Goal: Communication & Community: Answer question/provide support

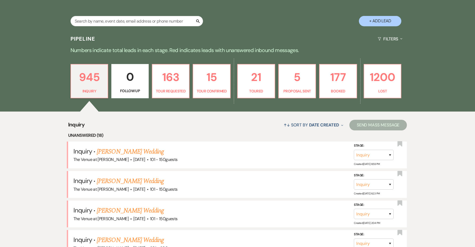
scroll to position [135, 0]
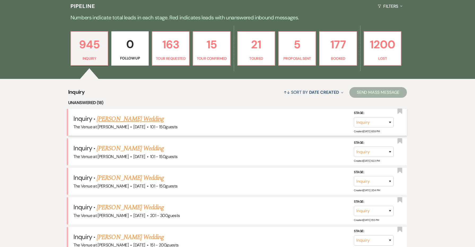
click at [111, 119] on link "[PERSON_NAME] Wedding" at bounding box center [130, 119] width 67 height 10
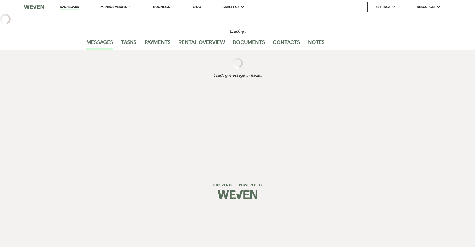
select select "2"
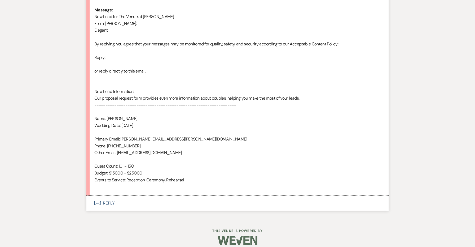
scroll to position [276, 0]
click at [112, 196] on button "Envelope Reply" at bounding box center [237, 203] width 302 height 15
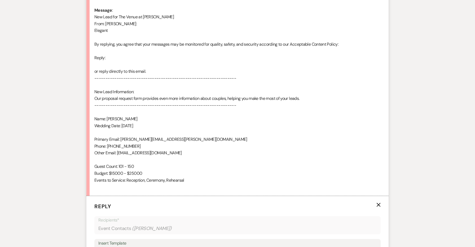
scroll to position [376, 0]
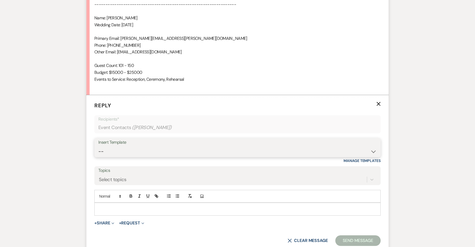
select select "4440"
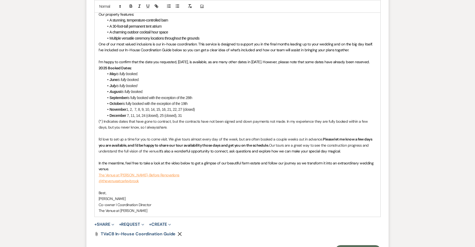
scroll to position [664, 0]
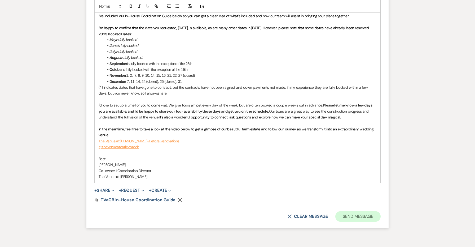
click at [348, 211] on button "Send Message" at bounding box center [357, 216] width 45 height 11
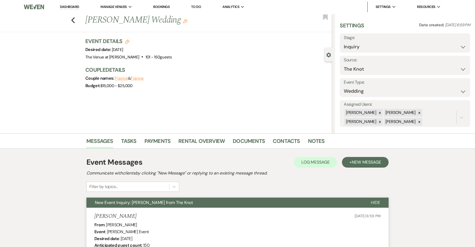
scroll to position [0, 0]
click at [73, 20] on icon "Previous" at bounding box center [73, 20] width 4 height 6
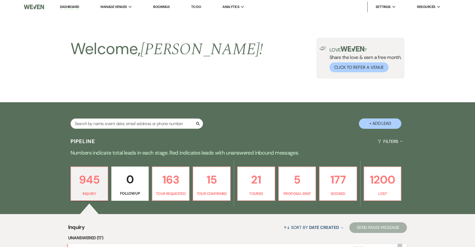
scroll to position [135, 0]
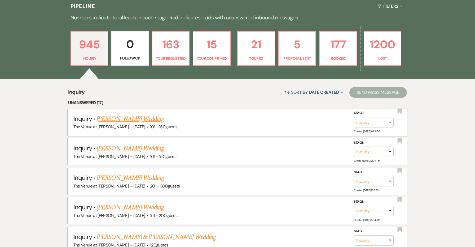
click at [130, 117] on link "[PERSON_NAME] Wedding" at bounding box center [130, 119] width 67 height 10
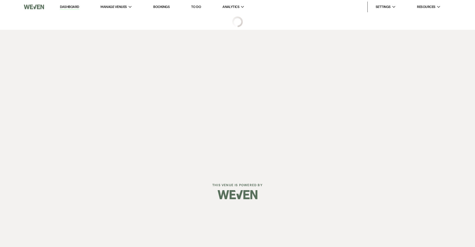
select select "2"
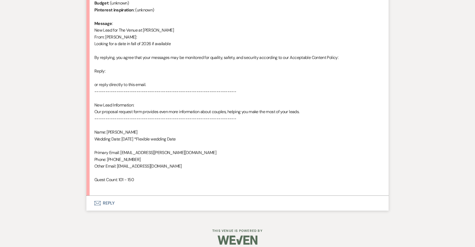
click at [111, 197] on button "Envelope Reply" at bounding box center [237, 202] width 302 height 15
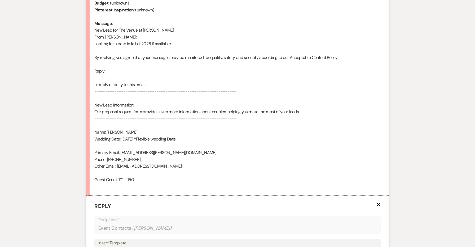
scroll to position [407, 0]
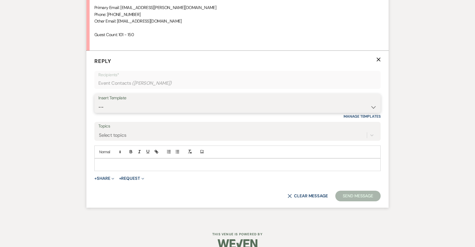
select select "4690"
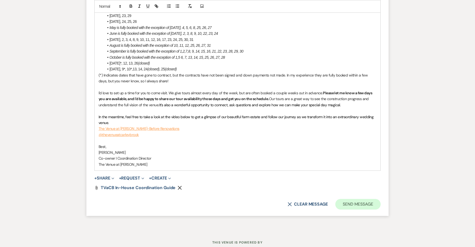
click at [343, 199] on button "Send Message" at bounding box center [357, 204] width 45 height 11
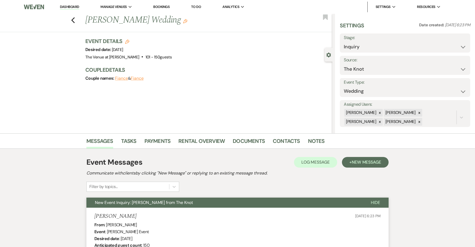
scroll to position [0, 0]
click at [74, 20] on icon "Previous" at bounding box center [73, 20] width 4 height 6
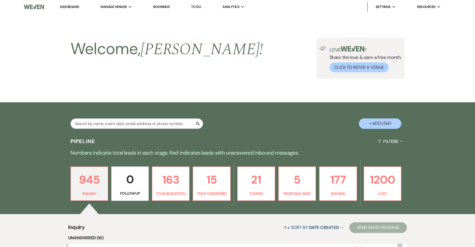
scroll to position [135, 0]
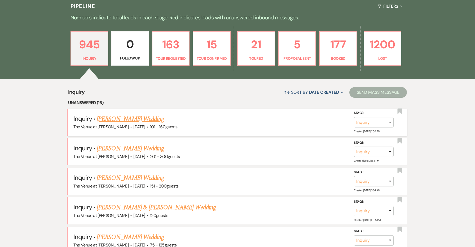
click at [116, 118] on link "[PERSON_NAME] Wedding" at bounding box center [130, 119] width 67 height 10
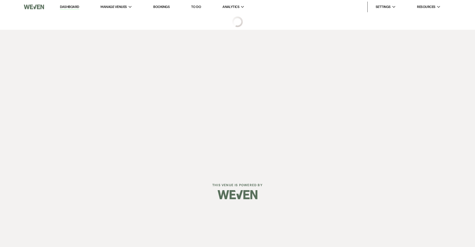
select select "2"
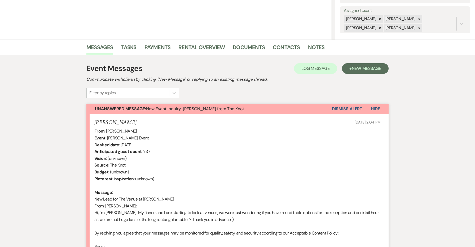
scroll to position [94, 0]
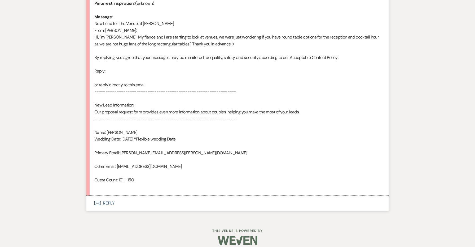
click at [106, 197] on button "Envelope Reply" at bounding box center [237, 202] width 302 height 15
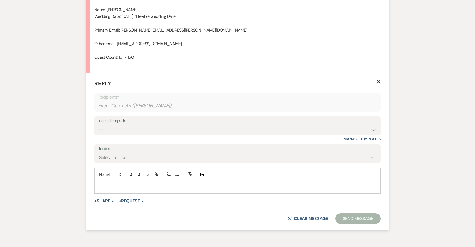
scroll to position [414, 0]
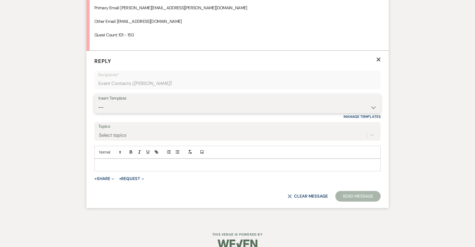
select select "4438"
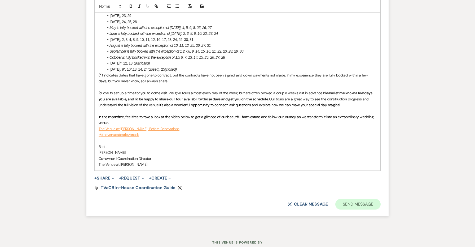
click at [373, 199] on button "Send Message" at bounding box center [357, 204] width 45 height 11
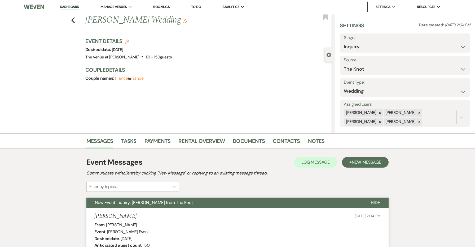
scroll to position [0, 0]
click at [70, 21] on div "Previous [PERSON_NAME] Wedding Edit Bookmark" at bounding box center [164, 23] width 335 height 18
click at [74, 21] on icon "Previous" at bounding box center [73, 20] width 4 height 6
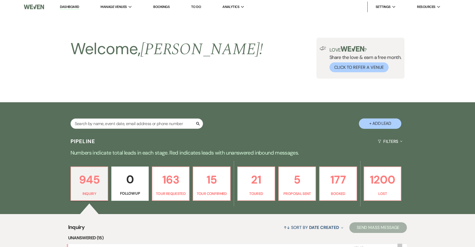
scroll to position [135, 0]
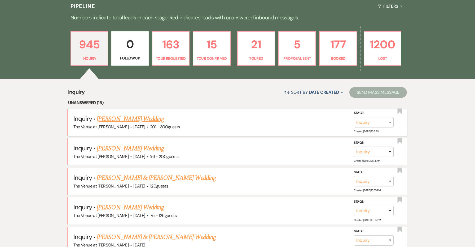
click at [110, 119] on link "[PERSON_NAME] Wedding" at bounding box center [130, 119] width 67 height 10
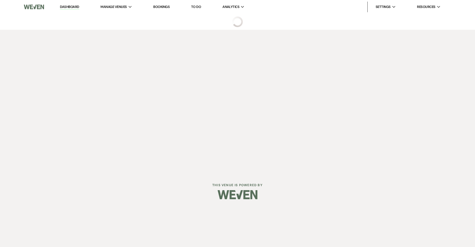
select select "2"
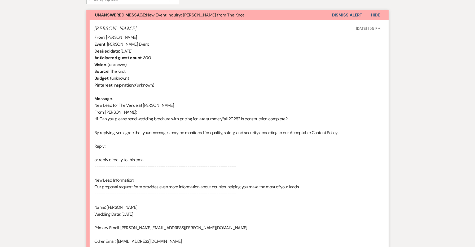
scroll to position [178, 0]
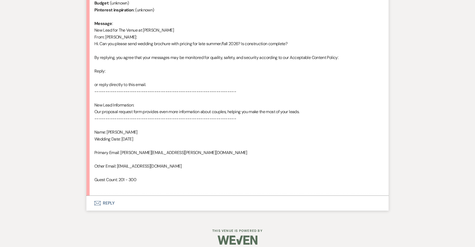
click at [106, 196] on button "Envelope Reply" at bounding box center [237, 202] width 302 height 15
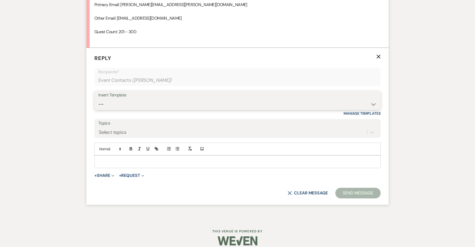
scroll to position [410, 0]
select select "4690"
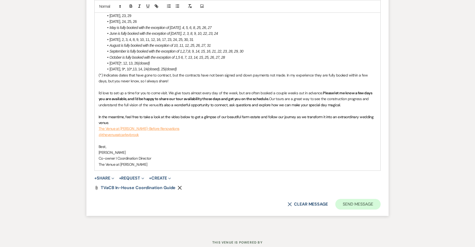
click at [354, 199] on button "Send Message" at bounding box center [357, 204] width 45 height 11
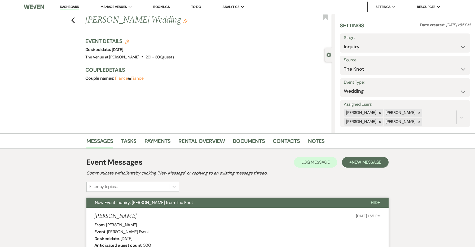
scroll to position [0, 0]
click at [71, 22] on div "Previous [PERSON_NAME] Wedding Edit Bookmark" at bounding box center [164, 23] width 335 height 18
click at [73, 20] on icon "Previous" at bounding box center [73, 20] width 4 height 6
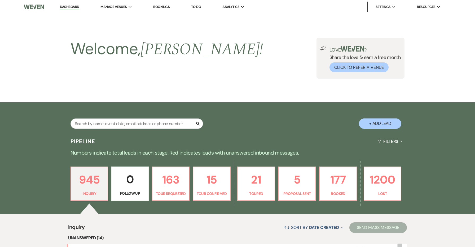
scroll to position [135, 0]
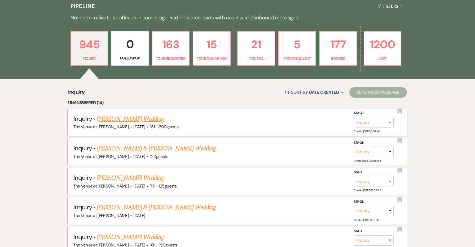
click at [104, 116] on link "[PERSON_NAME] Wedding" at bounding box center [130, 119] width 67 height 10
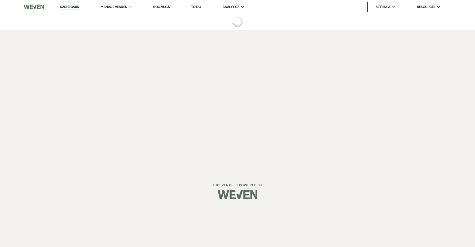
select select "2"
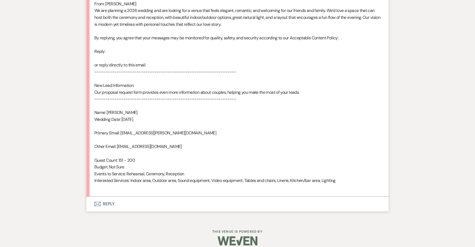
click at [112, 196] on button "Envelope Reply" at bounding box center [237, 203] width 302 height 15
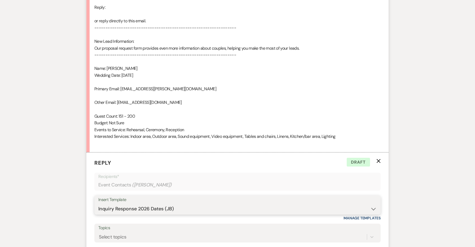
scroll to position [351, 0]
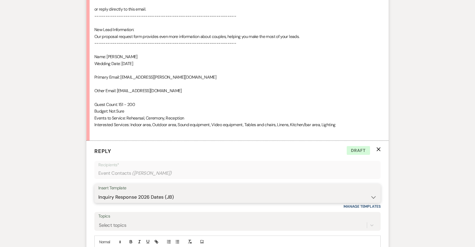
select select "4690"
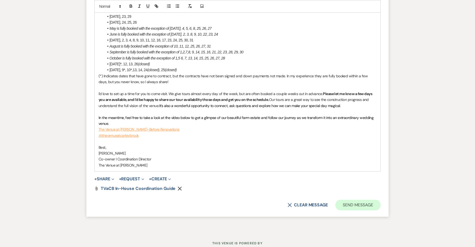
click at [343, 199] on button "Send Message" at bounding box center [357, 204] width 45 height 11
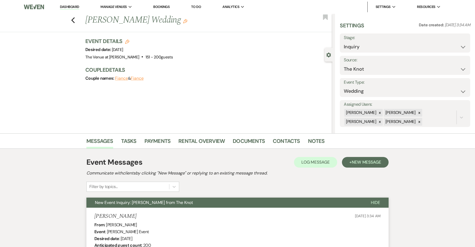
scroll to position [0, 0]
click at [73, 20] on icon "Previous" at bounding box center [73, 20] width 4 height 6
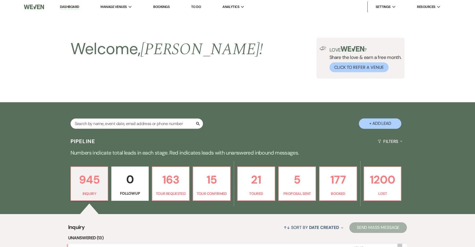
scroll to position [135, 0]
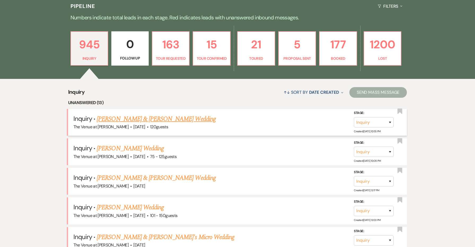
click at [130, 117] on link "[PERSON_NAME] & [PERSON_NAME] Wedding" at bounding box center [156, 119] width 119 height 10
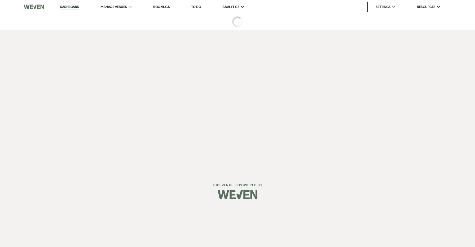
select select "5"
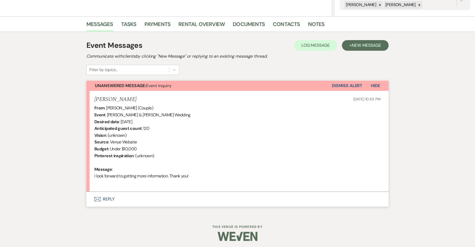
scroll to position [116, 0]
click at [112, 197] on button "Envelope Reply" at bounding box center [237, 199] width 302 height 15
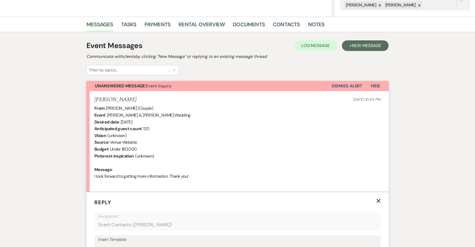
scroll to position [261, 0]
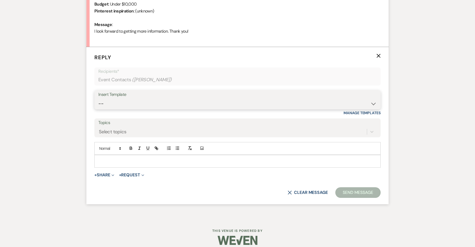
select select "4439"
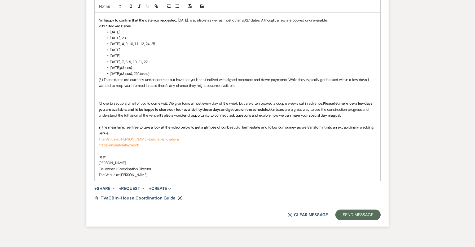
scroll to position [523, 0]
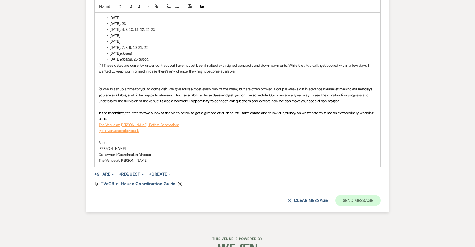
click at [345, 195] on button "Send Message" at bounding box center [357, 200] width 45 height 11
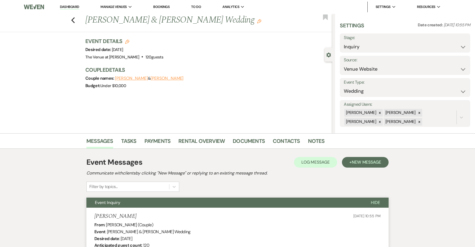
scroll to position [0, 0]
click at [74, 20] on icon "Previous" at bounding box center [73, 20] width 4 height 6
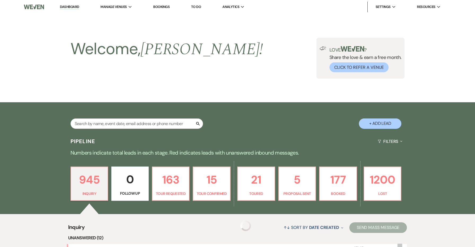
scroll to position [135, 0]
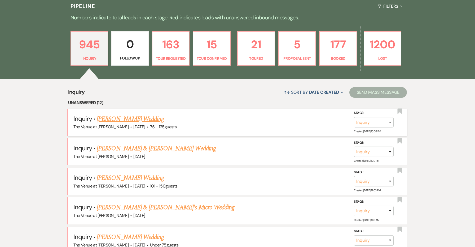
click at [110, 119] on link "[PERSON_NAME] Wedding" at bounding box center [130, 119] width 67 height 10
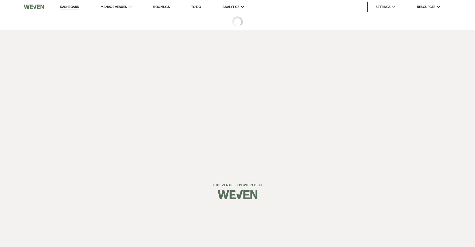
select select "3"
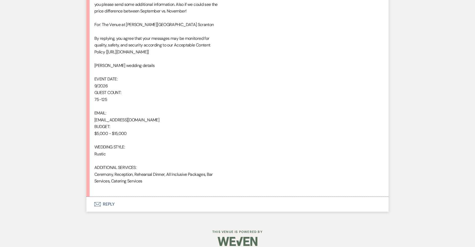
click at [108, 198] on button "Envelope Reply" at bounding box center [237, 204] width 302 height 15
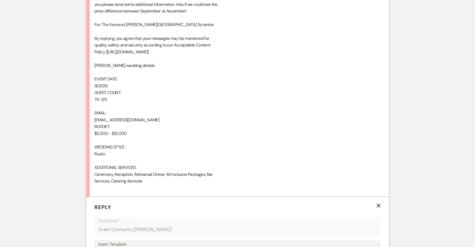
scroll to position [460, 0]
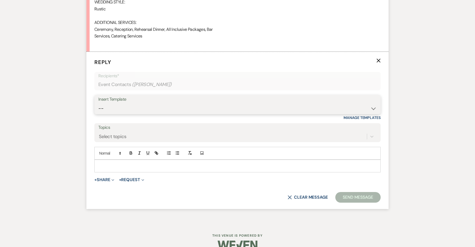
select select "4438"
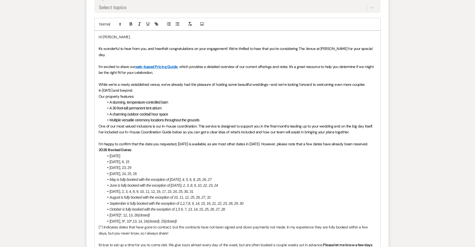
scroll to position [649, 0]
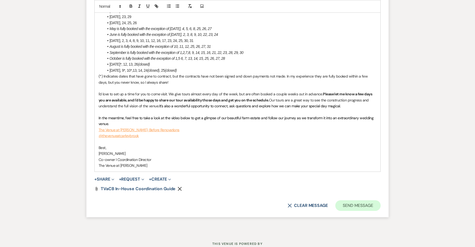
click at [361, 200] on button "Send Message" at bounding box center [357, 205] width 45 height 11
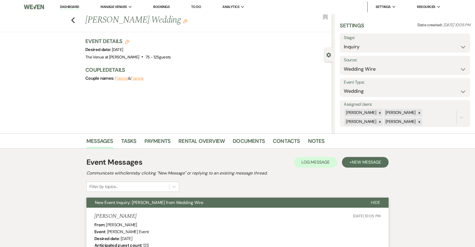
scroll to position [0, 0]
click at [75, 19] on icon "Previous" at bounding box center [73, 20] width 4 height 6
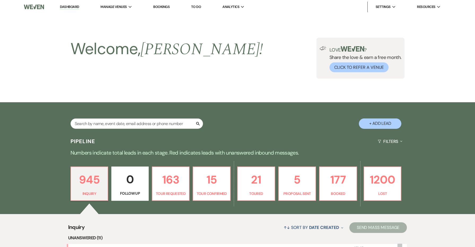
scroll to position [135, 0]
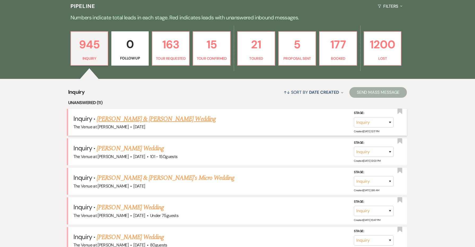
click at [123, 116] on link "[PERSON_NAME] & [PERSON_NAME] Wedding" at bounding box center [156, 119] width 119 height 10
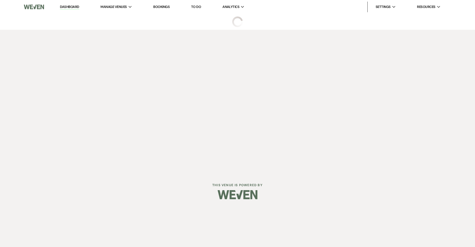
select select "5"
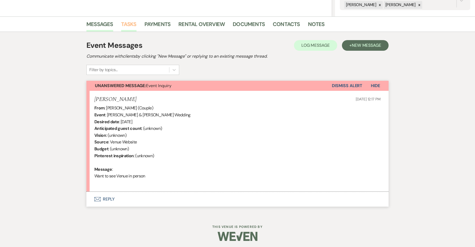
scroll to position [116, 0]
click at [110, 197] on button "Envelope Reply" at bounding box center [237, 199] width 302 height 15
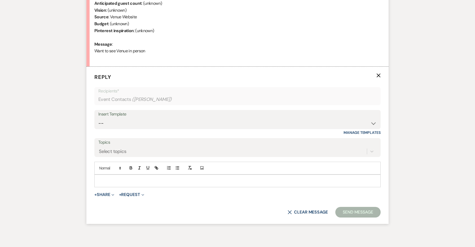
scroll to position [261, 0]
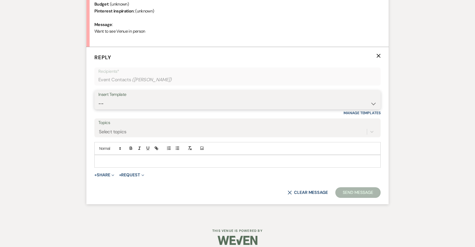
select select "4438"
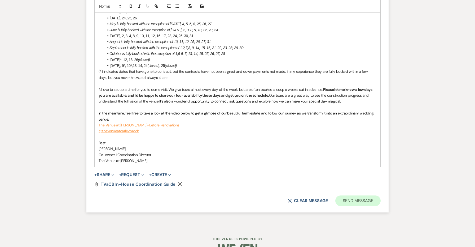
click at [346, 195] on button "Send Message" at bounding box center [357, 200] width 45 height 11
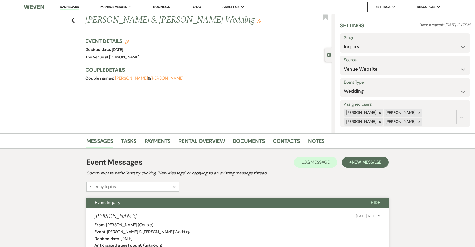
scroll to position [0, 0]
click at [72, 19] on use "button" at bounding box center [72, 20] width 3 height 6
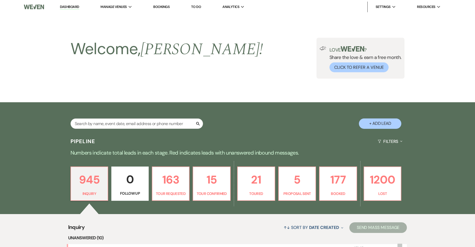
scroll to position [135, 0]
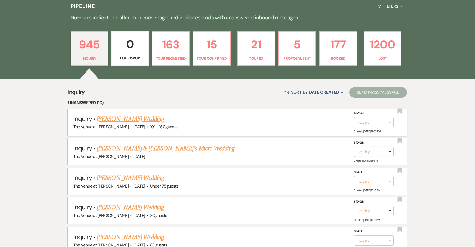
click at [142, 119] on link "[PERSON_NAME] Wedding" at bounding box center [130, 119] width 67 height 10
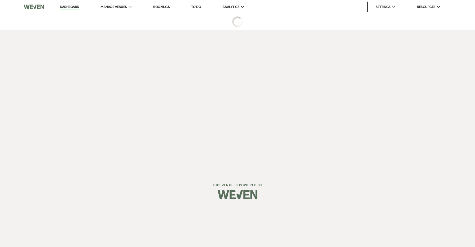
select select "2"
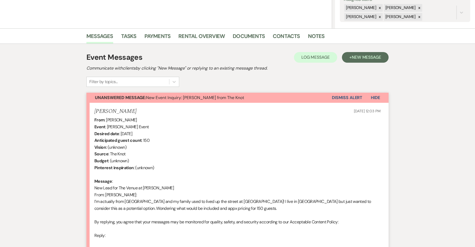
scroll to position [125, 0]
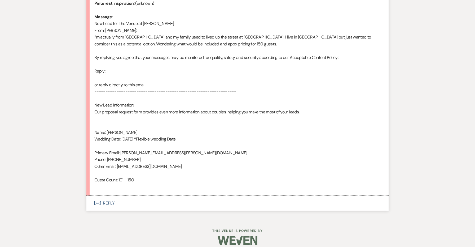
click at [114, 198] on button "Envelope Reply" at bounding box center [237, 202] width 302 height 15
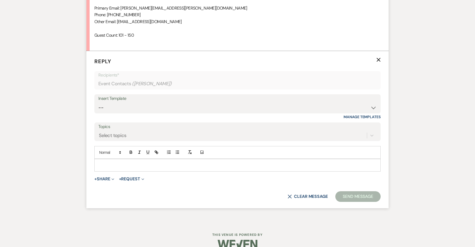
scroll to position [414, 0]
select select "4438"
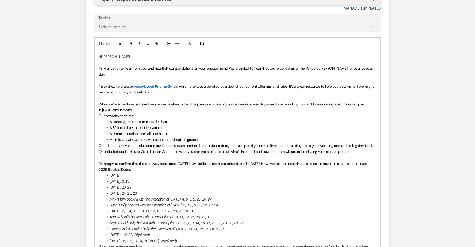
scroll to position [523, 0]
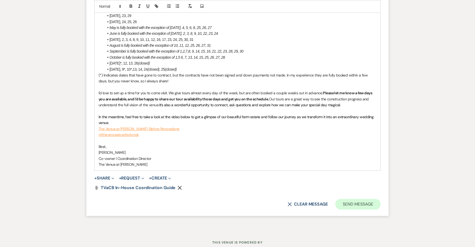
click at [371, 199] on button "Send Message" at bounding box center [357, 204] width 45 height 11
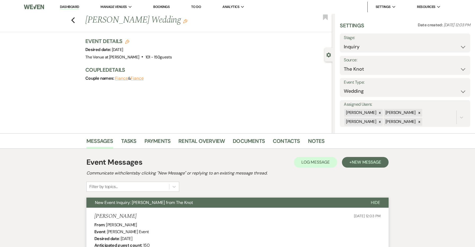
scroll to position [0, 0]
click at [72, 21] on icon "Previous" at bounding box center [73, 20] width 4 height 6
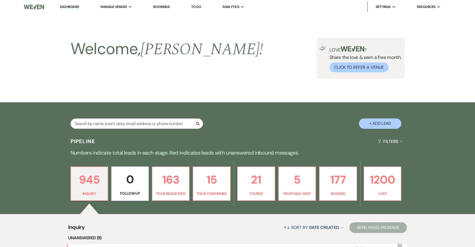
scroll to position [135, 0]
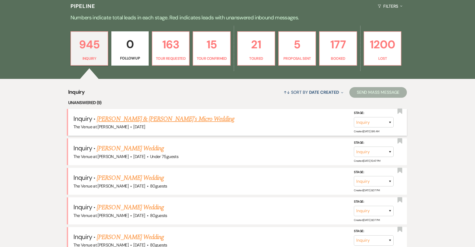
click at [120, 118] on link "[PERSON_NAME] & [PERSON_NAME]'s Micro Wedding" at bounding box center [166, 119] width 138 height 10
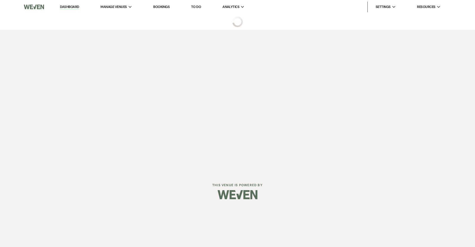
select select "5"
select select "16"
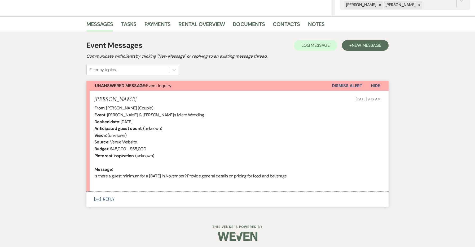
scroll to position [116, 0]
click at [112, 202] on button "Envelope Reply" at bounding box center [237, 199] width 302 height 15
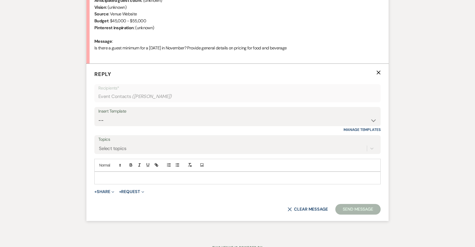
scroll to position [261, 0]
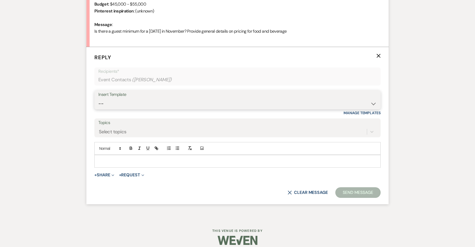
select select "4438"
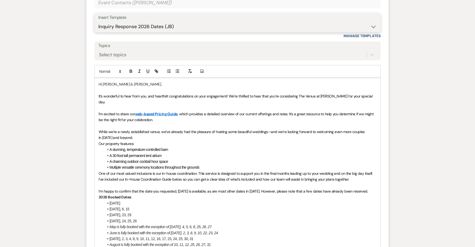
scroll to position [338, 0]
click at [167, 111] on p "I'm excited to share our web-based Pricing Guide , which provides a detailed ov…" at bounding box center [238, 117] width 278 height 12
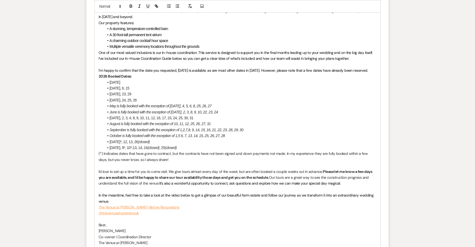
scroll to position [495, 0]
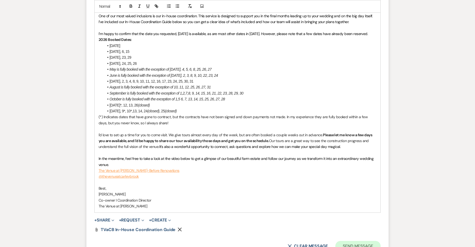
click at [346, 241] on button "Send Message" at bounding box center [357, 246] width 45 height 11
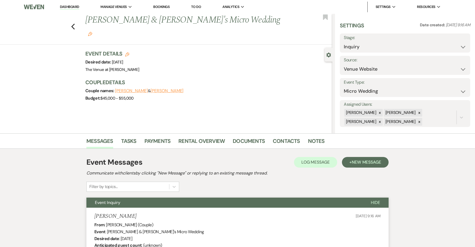
scroll to position [0, 0]
click at [73, 23] on icon "Previous" at bounding box center [73, 26] width 4 height 6
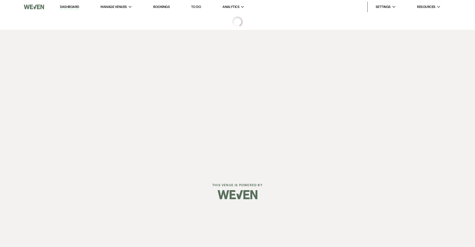
select select "3"
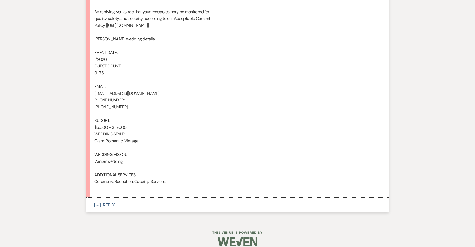
click at [108, 201] on button "Envelope Reply" at bounding box center [237, 204] width 302 height 15
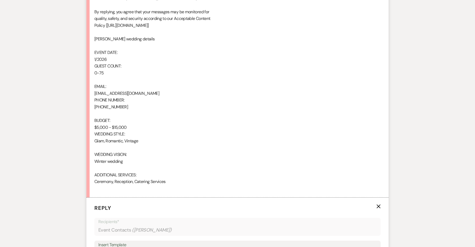
scroll to position [487, 0]
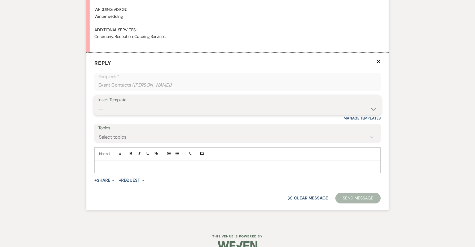
select select "4438"
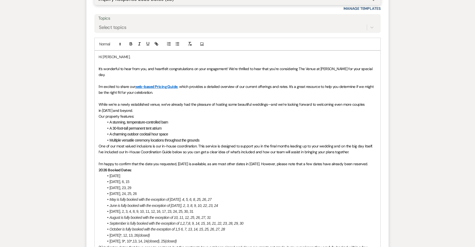
scroll to position [572, 0]
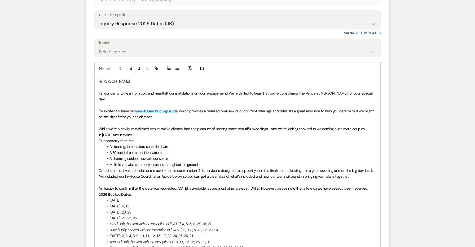
click at [189, 108] on p "I'm excited to share our web-based Pricing Guide , which provides a detailed ov…" at bounding box center [238, 114] width 278 height 12
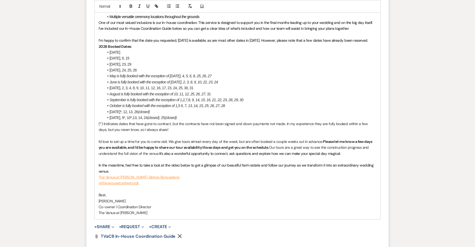
scroll to position [761, 0]
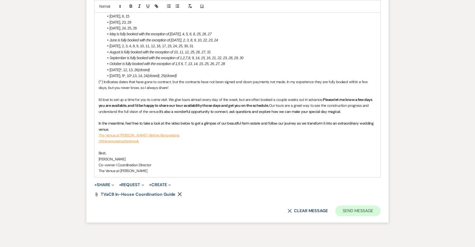
click at [343, 205] on button "Send Message" at bounding box center [357, 210] width 45 height 11
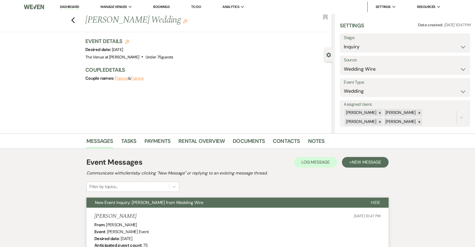
scroll to position [0, 0]
click at [72, 20] on use "button" at bounding box center [72, 20] width 3 height 6
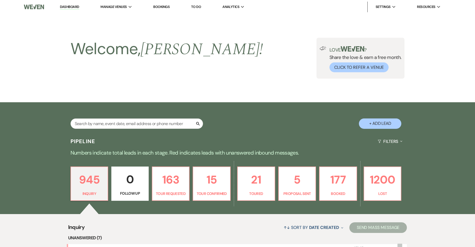
scroll to position [135, 0]
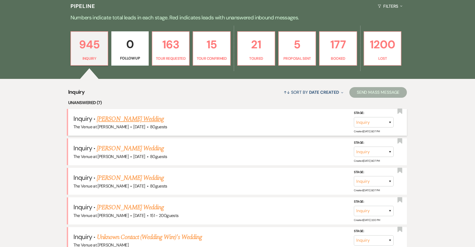
click at [110, 115] on link "[PERSON_NAME] Wedding" at bounding box center [130, 119] width 67 height 10
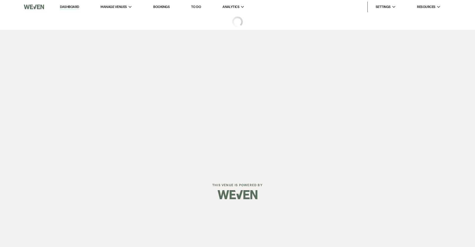
select select "3"
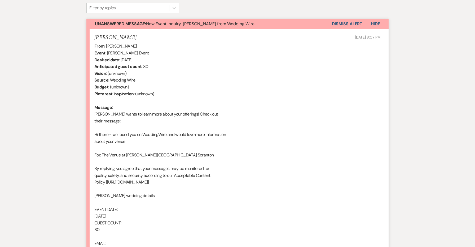
scroll to position [125, 0]
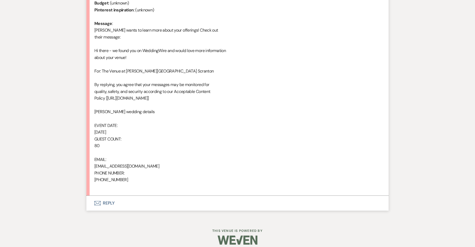
click at [112, 199] on button "Envelope Reply" at bounding box center [237, 202] width 302 height 15
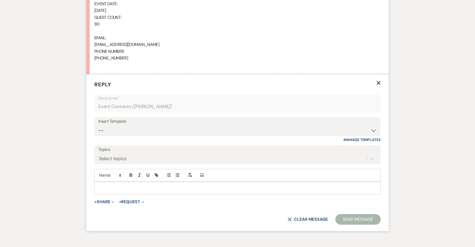
scroll to position [407, 0]
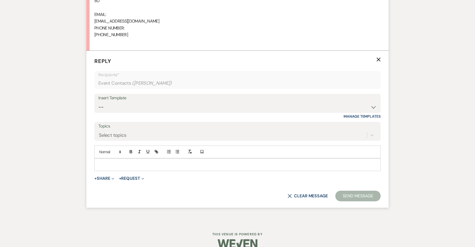
click at [111, 94] on div "Insert Template" at bounding box center [237, 98] width 278 height 8
select select "4439"
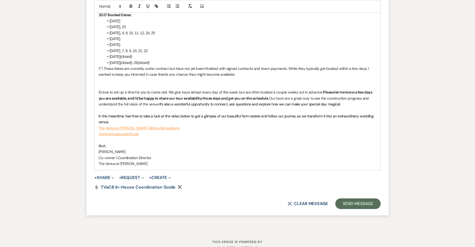
scroll to position [669, 0]
click at [357, 181] on form "Reply X Saving draft... Recipients* Event Contacts ( [PERSON_NAME] ) Insert Tem…" at bounding box center [237, 2] width 302 height 427
click at [357, 198] on button "Send Message" at bounding box center [357, 203] width 45 height 11
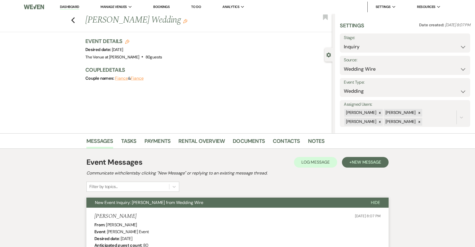
scroll to position [0, 0]
click at [72, 19] on icon "Previous" at bounding box center [73, 20] width 4 height 6
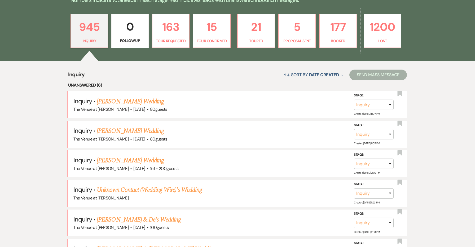
scroll to position [178, 0]
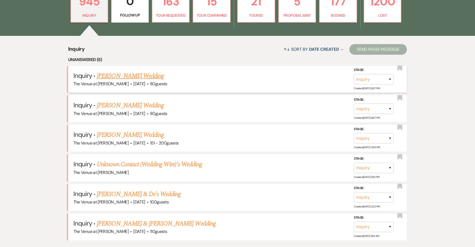
click at [137, 78] on link "[PERSON_NAME] Wedding" at bounding box center [130, 76] width 67 height 10
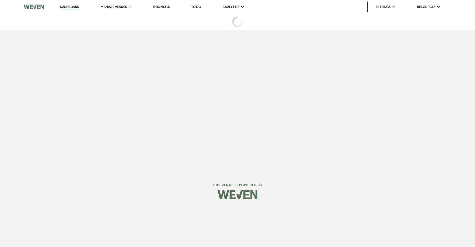
select select "3"
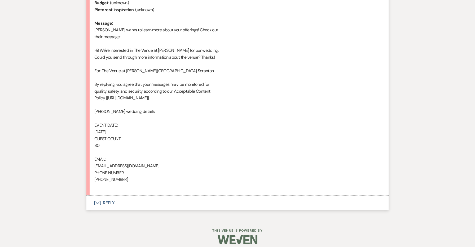
scroll to position [262, 0]
click at [111, 197] on button "Envelope Reply" at bounding box center [237, 202] width 302 height 15
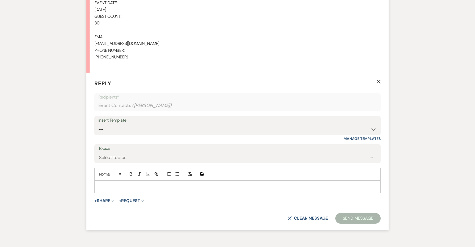
scroll to position [407, 0]
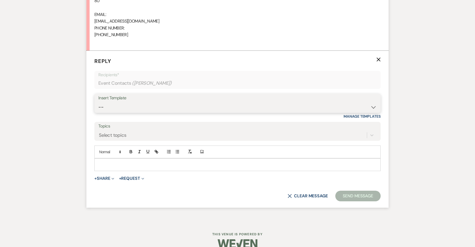
select select "4439"
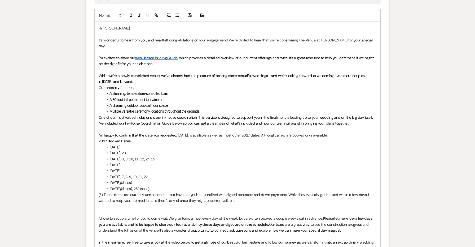
scroll to position [616, 0]
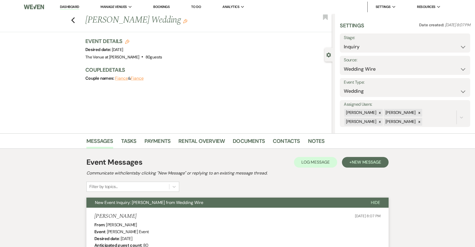
scroll to position [0, 0]
click at [72, 17] on icon "Previous" at bounding box center [73, 20] width 4 height 6
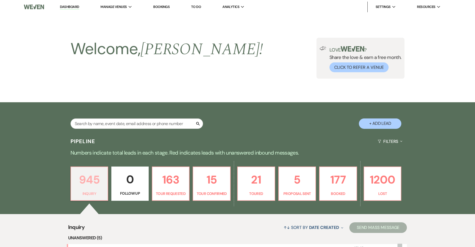
scroll to position [178, 0]
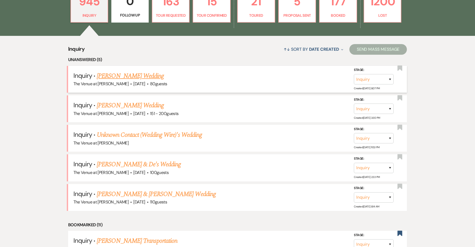
click at [114, 81] on span "The Venue at [PERSON_NAME]" at bounding box center [100, 84] width 55 height 6
click at [113, 78] on link "[PERSON_NAME] Wedding" at bounding box center [130, 76] width 67 height 10
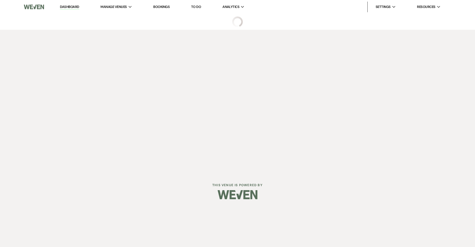
select select "3"
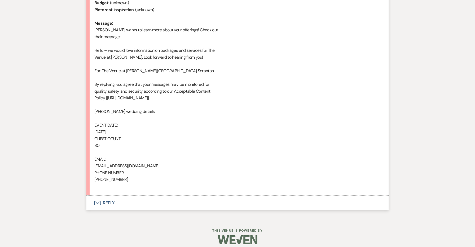
scroll to position [262, 0]
click at [111, 198] on button "Envelope Reply" at bounding box center [237, 202] width 302 height 15
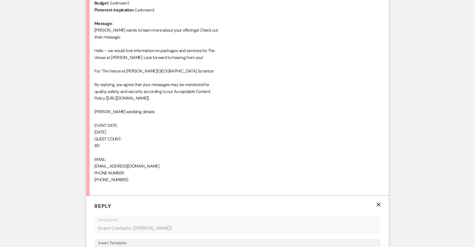
scroll to position [407, 0]
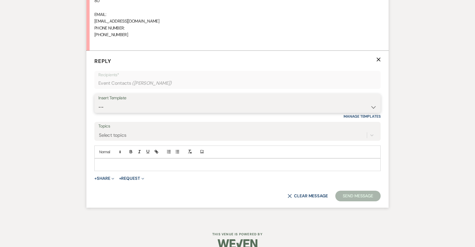
select select "4439"
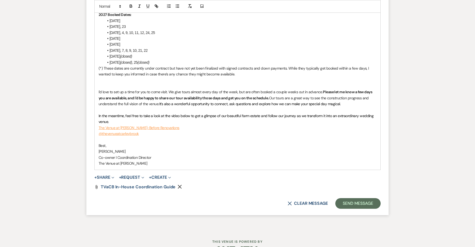
scroll to position [669, 0]
click at [355, 198] on button "Send Message" at bounding box center [357, 203] width 45 height 11
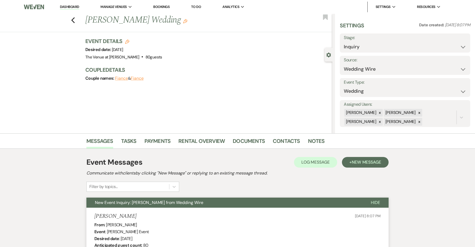
scroll to position [0, 0]
click at [73, 19] on use "button" at bounding box center [72, 20] width 3 height 6
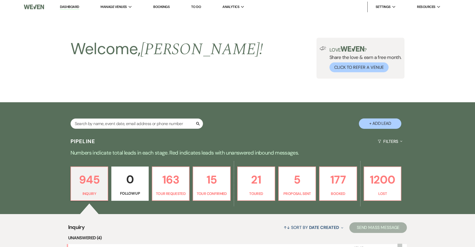
scroll to position [178, 0]
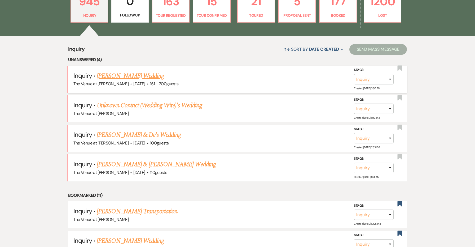
click at [123, 75] on link "[PERSON_NAME] Wedding" at bounding box center [130, 76] width 67 height 10
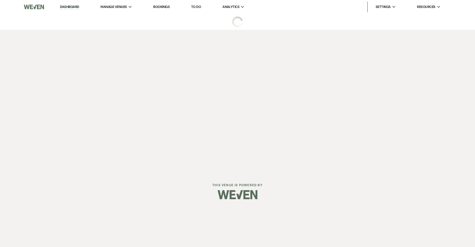
select select "2"
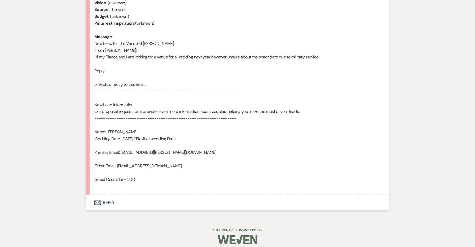
click at [109, 198] on button "Envelope Reply" at bounding box center [237, 202] width 302 height 15
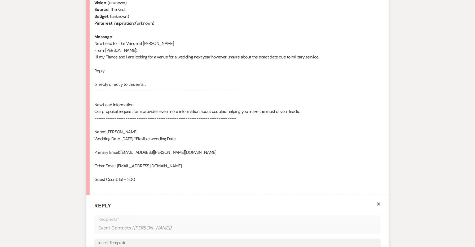
scroll to position [394, 0]
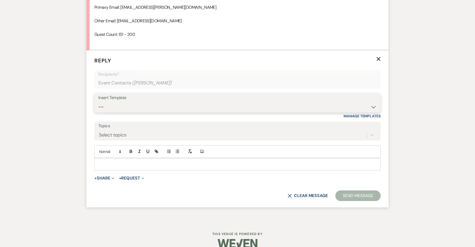
select select "4690"
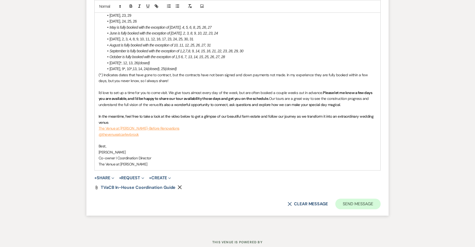
click at [359, 198] on button "Send Message" at bounding box center [357, 203] width 45 height 11
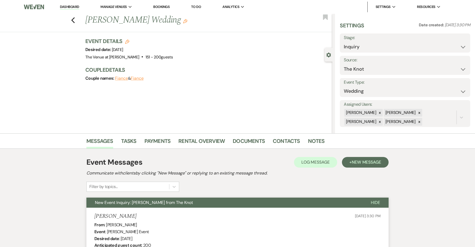
scroll to position [0, 0]
click at [74, 18] on use "button" at bounding box center [72, 20] width 3 height 6
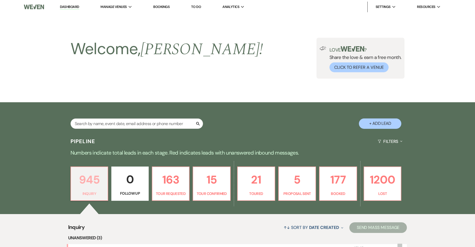
scroll to position [178, 0]
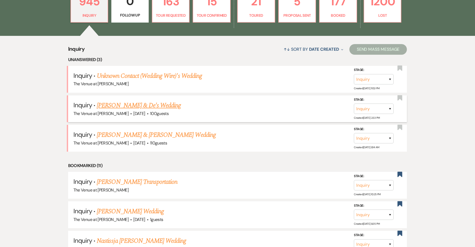
click at [114, 102] on link "[PERSON_NAME] & De's Wedding" at bounding box center [139, 106] width 84 height 10
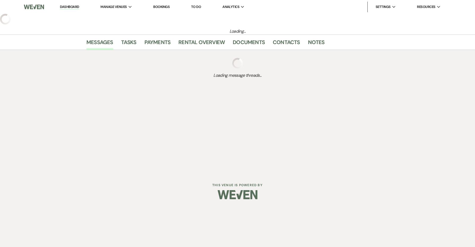
select select "5"
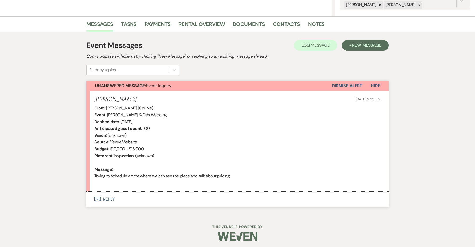
scroll to position [116, 0]
click at [108, 197] on button "Envelope Reply" at bounding box center [237, 199] width 302 height 15
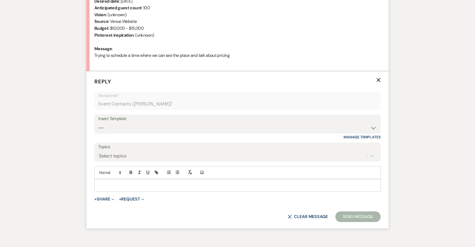
scroll to position [261, 0]
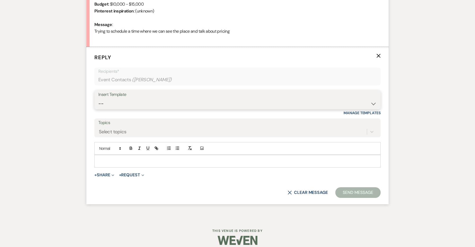
click at [125, 103] on select "-- Weven Planning Portal Introduction: Booked Events (TVaCB) Tour Confirmation-…" at bounding box center [237, 103] width 278 height 10
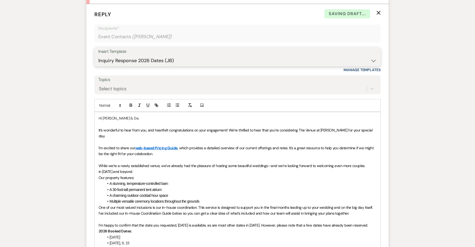
scroll to position [316, 0]
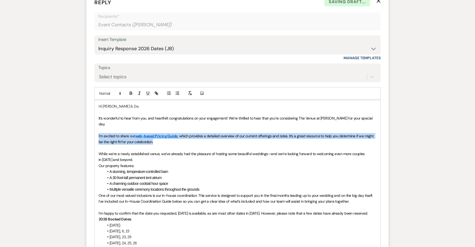
drag, startPoint x: 162, startPoint y: 132, endPoint x: 94, endPoint y: 125, distance: 68.0
click at [94, 125] on form "Reply X Saving draft... Recipients* Event Contacts ( [PERSON_NAME] ) Insert Tem…" at bounding box center [237, 214] width 302 height 444
copy p "I'm excited to share our web-based Pricing Guide , which provides a detailed ov…"
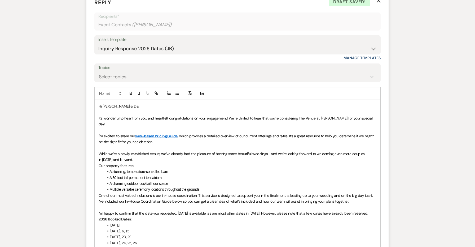
click at [125, 52] on div "Insert Template -- Weven Planning Portal Introduction: Booked Events (TVaCB) To…" at bounding box center [237, 44] width 286 height 19
select select "5748"
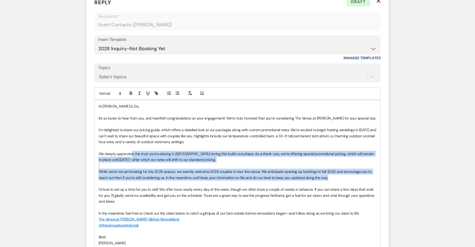
drag, startPoint x: 331, startPoint y: 174, endPoint x: 131, endPoint y: 152, distance: 200.7
click at [131, 152] on div "Hi [PERSON_NAME] & De, It’s so lovely to hear from you, and heartfelt congratul…" at bounding box center [238, 180] width 286 height 161
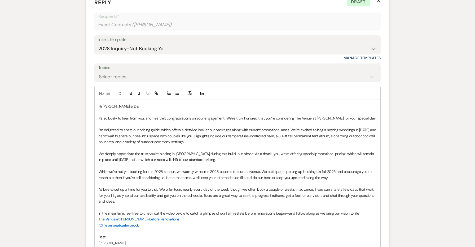
click at [140, 158] on p "We deeply appreciate the trust you’re placing in [GEOGRAPHIC_DATA] during this …" at bounding box center [238, 157] width 278 height 12
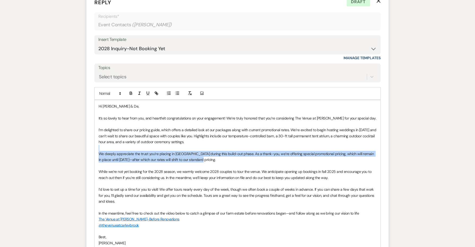
drag, startPoint x: 185, startPoint y: 155, endPoint x: 77, endPoint y: 143, distance: 108.8
click at [77, 143] on div "Messages Tasks Payments Rental Overview Documents Contacts Notes Event Messages…" at bounding box center [237, 68] width 475 height 503
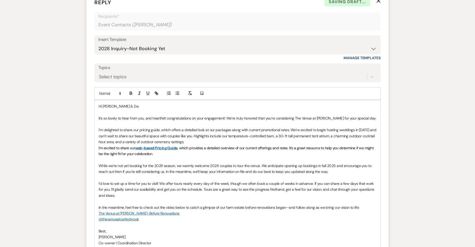
click at [202, 141] on p "I’m delighted to share our pricing guide, which offers a detailed look at our p…" at bounding box center [238, 136] width 278 height 18
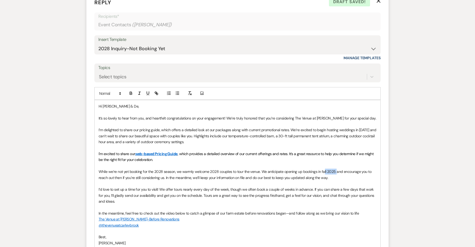
drag, startPoint x: 334, startPoint y: 167, endPoint x: 323, endPoint y: 167, distance: 10.6
click at [323, 168] on p "While we’re not yet booking for the 2028 season, we warmly welcome 2028 couples…" at bounding box center [238, 174] width 278 height 12
click at [337, 171] on p "While we’re not yet booking for the 2028 season, we warmly welcome 2028 couples…" at bounding box center [238, 174] width 278 height 12
drag, startPoint x: 334, startPoint y: 169, endPoint x: 300, endPoint y: 165, distance: 34.4
click at [300, 168] on p "While we’re not yet booking for the 2028 season, we warmly welcome 2028 couples…" at bounding box center [238, 174] width 278 height 12
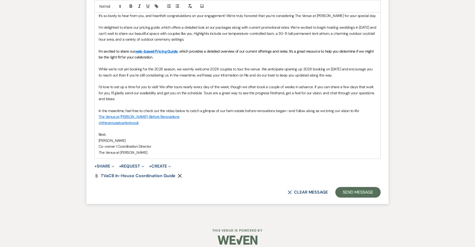
scroll to position [418, 0]
click at [338, 187] on button "Send Message" at bounding box center [357, 192] width 45 height 11
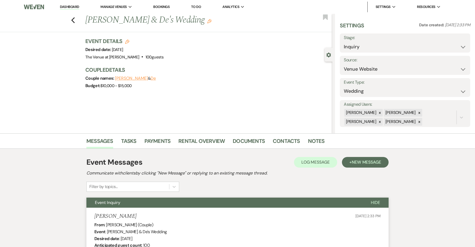
scroll to position [0, 0]
click at [72, 19] on icon "Previous" at bounding box center [73, 20] width 4 height 6
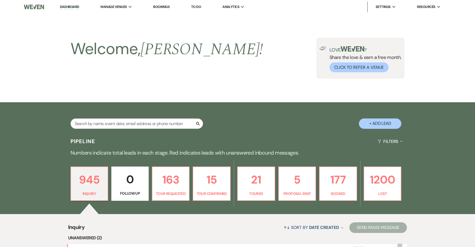
scroll to position [178, 0]
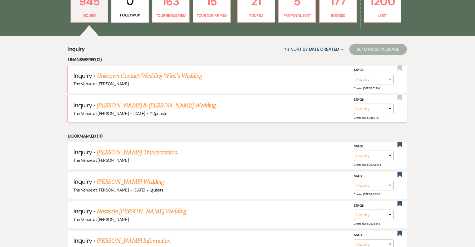
click at [115, 102] on link "[PERSON_NAME] & [PERSON_NAME] Wedding" at bounding box center [156, 106] width 119 height 10
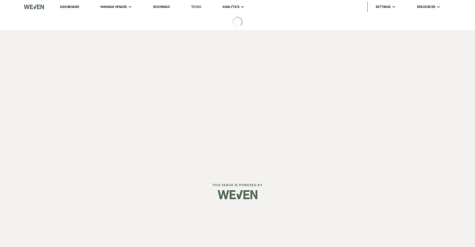
select select "5"
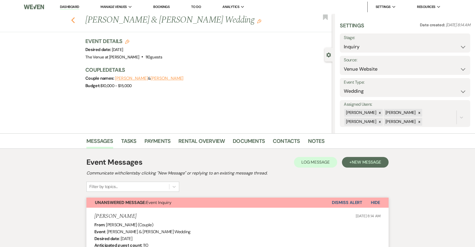
click at [72, 18] on icon "Previous" at bounding box center [73, 20] width 4 height 6
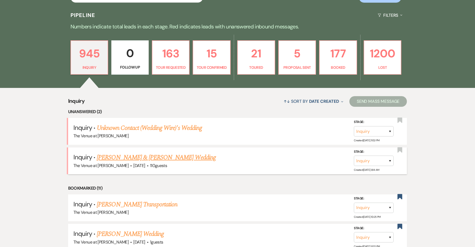
scroll to position [106, 0]
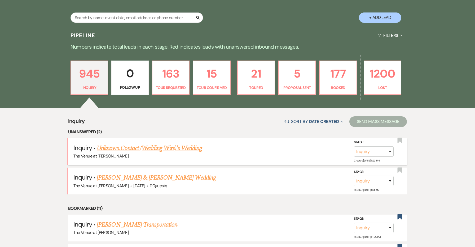
click at [161, 145] on link "Unknown Contact (Wedding Wire)'s Wedding" at bounding box center [149, 148] width 105 height 10
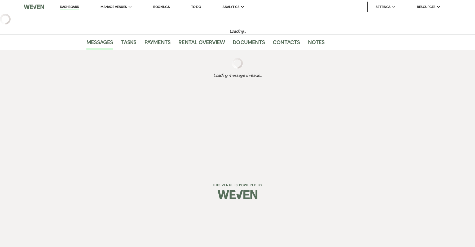
select select "3"
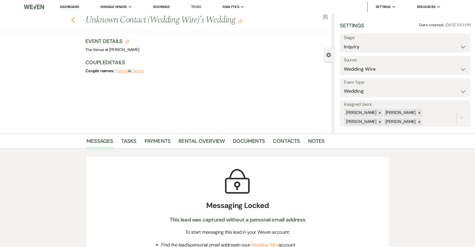
click at [72, 21] on icon "Previous" at bounding box center [73, 20] width 4 height 6
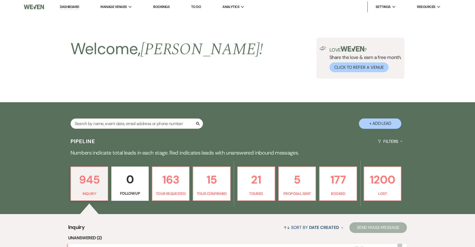
scroll to position [106, 0]
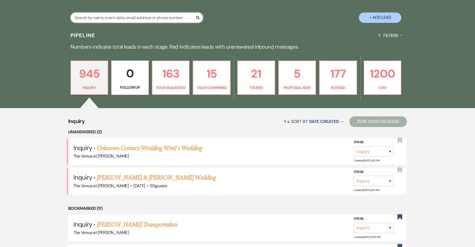
click at [107, 16] on input "text" at bounding box center [137, 17] width 133 height 10
type input "[PERSON_NAME]"
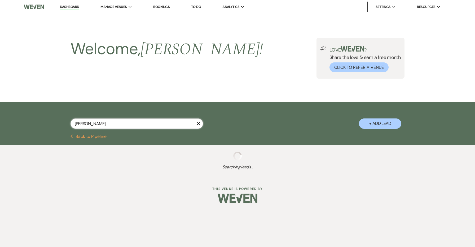
select select "2"
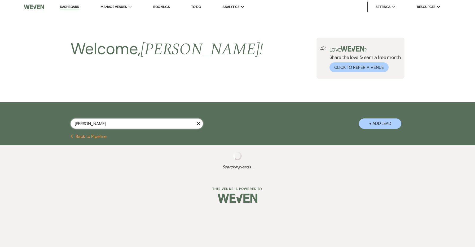
select select "2"
select select "8"
select select "6"
select select "8"
select select "5"
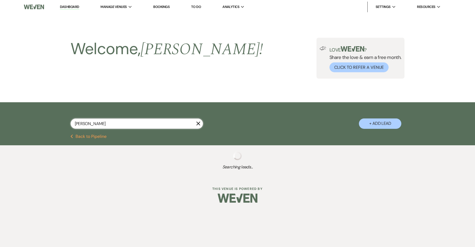
select select "8"
select select "5"
select select "8"
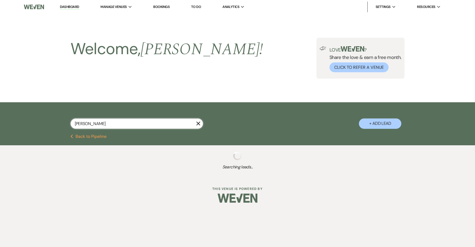
select select "8"
select select "5"
select select "8"
select select "5"
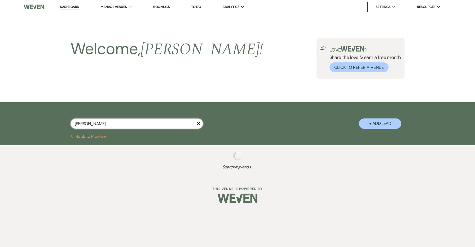
select select "8"
select select "5"
select select "8"
select select "5"
select select "8"
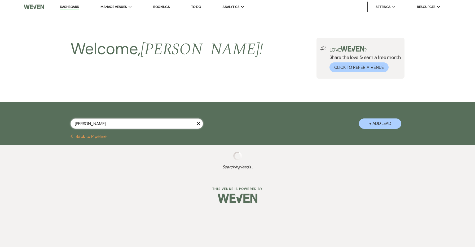
select select "5"
select select "8"
select select "5"
select select "8"
select select "5"
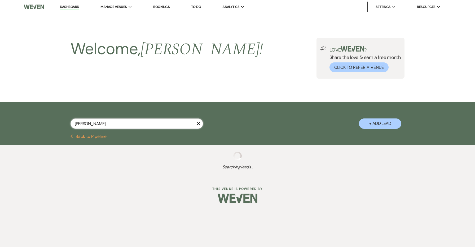
select select "8"
select select "5"
select select "8"
select select "1"
select select "8"
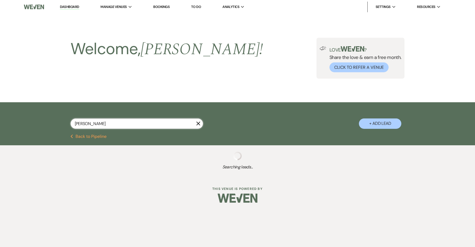
select select "11"
select select "8"
select select "4"
select select "8"
select select "5"
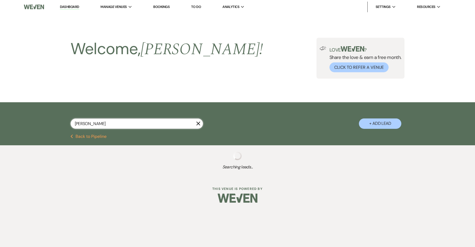
select select "8"
select select "6"
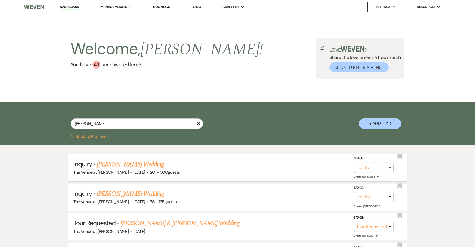
click at [124, 164] on link "[PERSON_NAME] Wedding" at bounding box center [130, 164] width 67 height 10
select select "2"
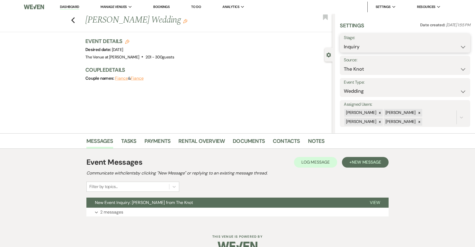
click at [353, 45] on select "Inquiry Follow Up Tour Requested Tour Confirmed Toured Proposal Sent Booked Lost" at bounding box center [405, 47] width 123 height 10
select select "8"
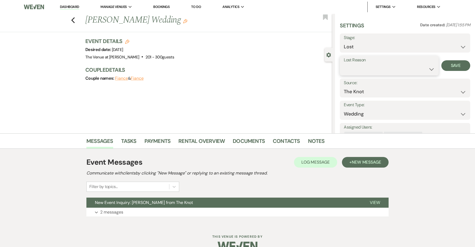
select select "9"
click at [452, 63] on button "Save" at bounding box center [456, 65] width 29 height 11
click at [70, 10] on li "Dashboard" at bounding box center [69, 7] width 24 height 11
click at [70, 8] on link "Dashboard" at bounding box center [69, 7] width 19 height 5
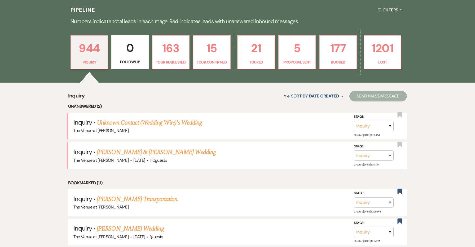
scroll to position [131, 0]
click at [145, 120] on link "Unknown Contact (Wedding Wire)'s Wedding" at bounding box center [149, 123] width 105 height 10
select select "3"
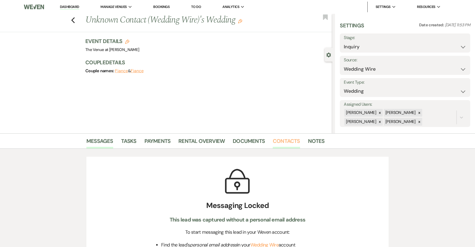
click at [293, 140] on link "Contacts" at bounding box center [286, 143] width 27 height 12
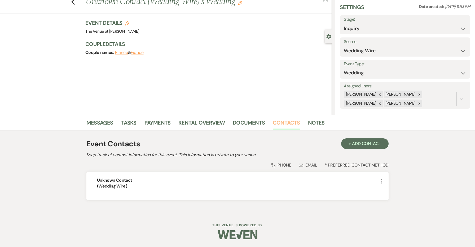
scroll to position [18, 0]
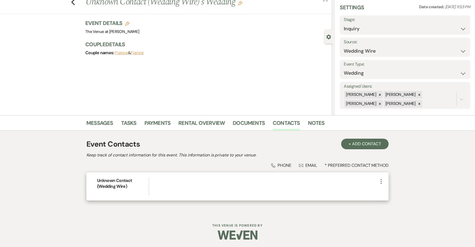
click at [383, 182] on icon "More" at bounding box center [381, 181] width 6 height 6
click at [390, 191] on button "Pencil Edit" at bounding box center [394, 191] width 32 height 9
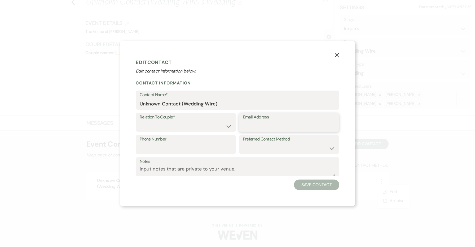
paste input "[EMAIL_ADDRESS][DOMAIN_NAME]"
type input "[EMAIL_ADDRESS][DOMAIN_NAME]"
drag, startPoint x: 220, startPoint y: 103, endPoint x: 124, endPoint y: 99, distance: 96.1
paste input "[PERSON_NAME]"
type input "[PERSON_NAME]"
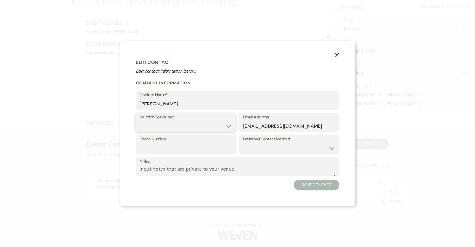
select select "1"
click at [311, 185] on button "Save Contact" at bounding box center [316, 184] width 45 height 11
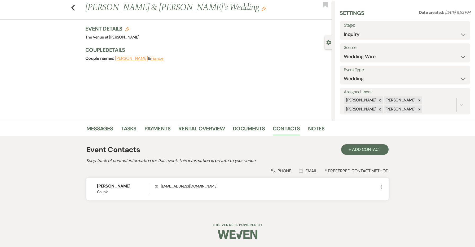
scroll to position [12, 0]
click at [130, 28] on h3 "Event Details Edit" at bounding box center [112, 28] width 54 height 7
click at [128, 29] on use "button" at bounding box center [127, 29] width 4 height 4
select select "762"
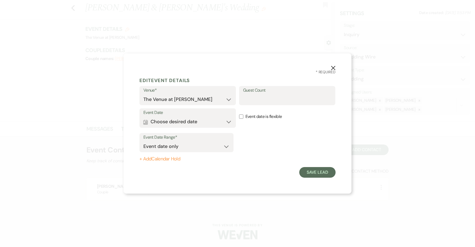
click at [207, 125] on button "Calendar Choose desired date Expand" at bounding box center [187, 121] width 89 height 11
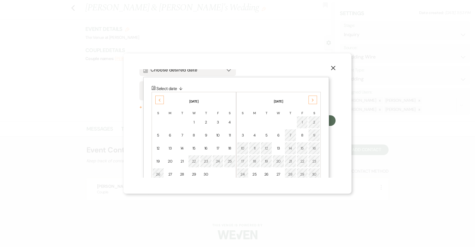
scroll to position [56, 0]
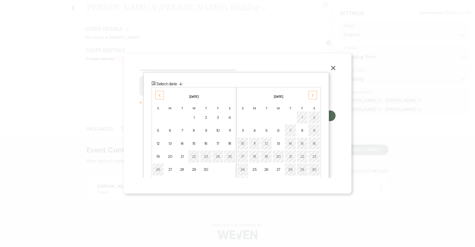
click at [160, 96] on icon "Previous" at bounding box center [159, 95] width 3 height 3
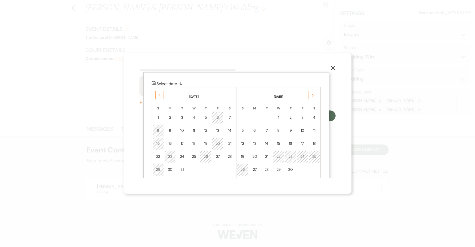
click at [160, 96] on icon "Previous" at bounding box center [159, 95] width 3 height 3
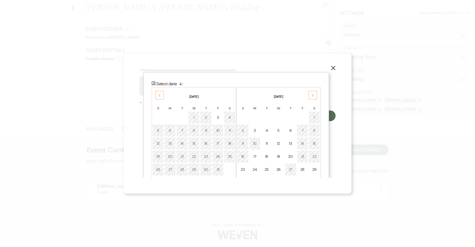
click at [160, 96] on icon "Previous" at bounding box center [159, 95] width 3 height 3
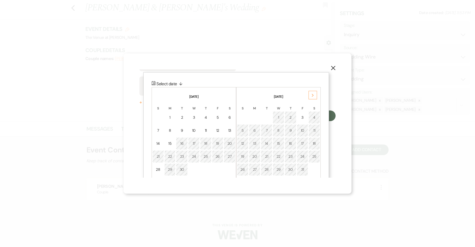
click at [217, 155] on div "26" at bounding box center [218, 157] width 5 height 6
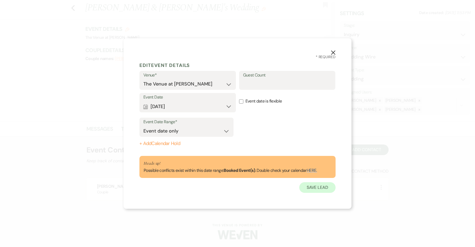
click at [307, 184] on button "Save Lead" at bounding box center [317, 187] width 36 height 11
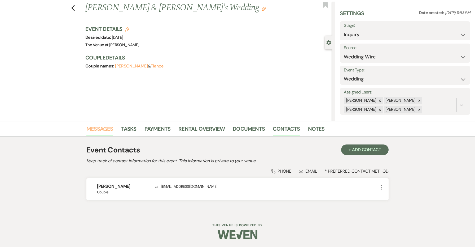
click at [110, 128] on link "Messages" at bounding box center [99, 130] width 27 height 12
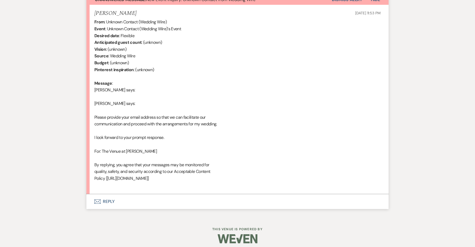
click at [111, 198] on button "Envelope Reply" at bounding box center [237, 201] width 302 height 15
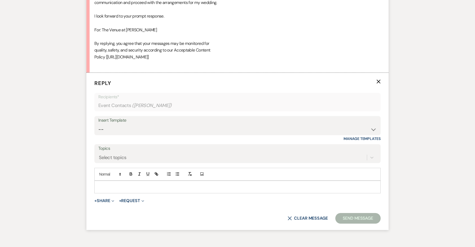
scroll to position [347, 0]
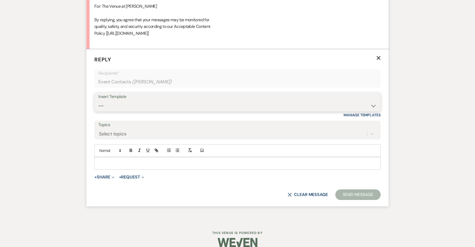
select select "4689"
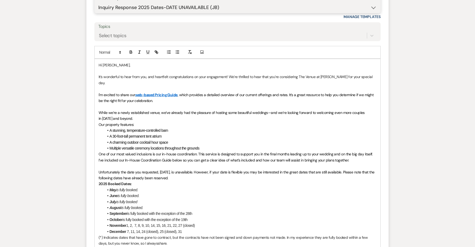
scroll to position [446, 0]
click at [193, 216] on li "October is fully booked with the exception of the 19th" at bounding box center [240, 219] width 273 height 6
drag, startPoint x: 193, startPoint y: 203, endPoint x: 146, endPoint y: 203, distance: 46.7
click at [146, 216] on li "October is fully booked with the exception of the 19th" at bounding box center [240, 219] width 273 height 6
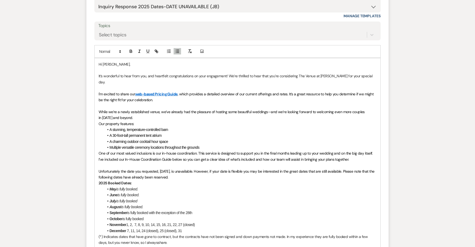
drag, startPoint x: 146, startPoint y: 193, endPoint x: 122, endPoint y: 193, distance: 24.1
click at [122, 204] on li "August is fully booked." at bounding box center [240, 207] width 273 height 6
copy em "is fully booked."
drag, startPoint x: 153, startPoint y: 205, endPoint x: 123, endPoint y: 205, distance: 30.0
click at [123, 216] on li "October is fully booked" at bounding box center [240, 219] width 273 height 6
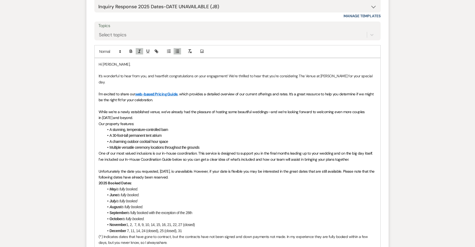
click at [182, 192] on li "June is fully booked." at bounding box center [240, 195] width 273 height 6
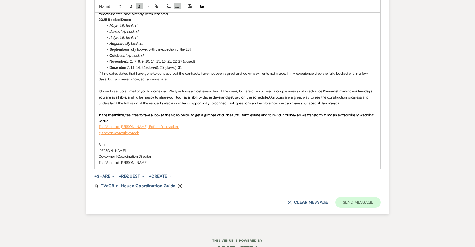
click at [354, 197] on button "Send Message" at bounding box center [357, 202] width 45 height 11
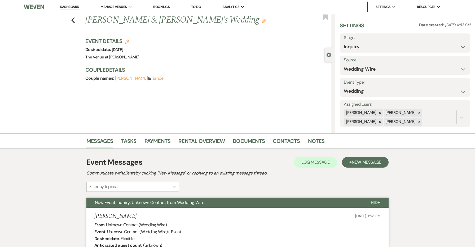
scroll to position [0, 0]
click at [73, 20] on icon "Previous" at bounding box center [73, 20] width 4 height 6
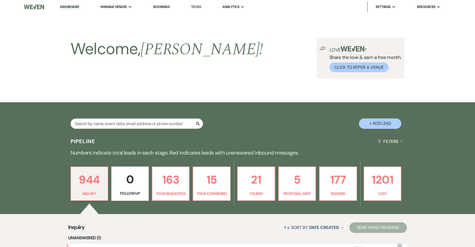
scroll to position [131, 0]
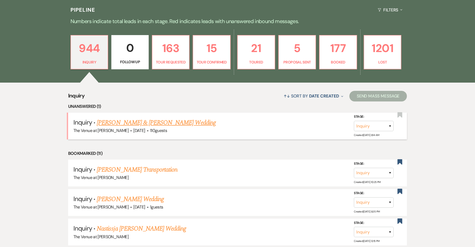
click at [154, 122] on link "[PERSON_NAME] & [PERSON_NAME] Wedding" at bounding box center [156, 123] width 119 height 10
select select "5"
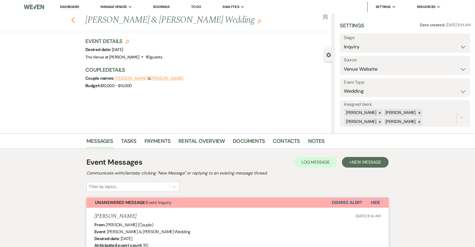
click at [72, 21] on use "button" at bounding box center [72, 20] width 3 height 6
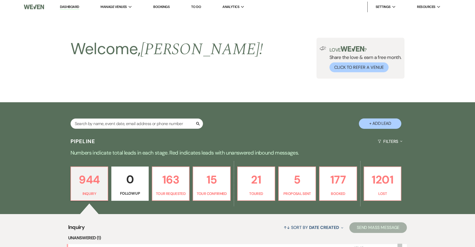
scroll to position [131, 0]
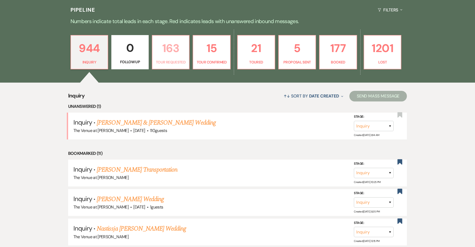
click at [170, 62] on p "Tour Requested" at bounding box center [171, 62] width 30 height 6
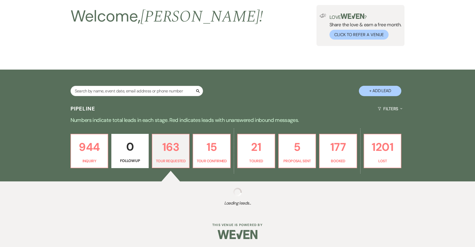
select select "2"
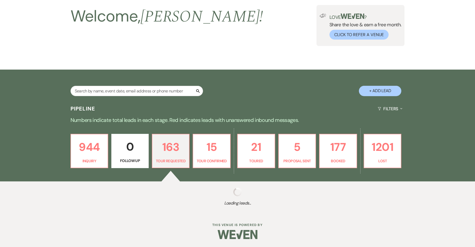
select select "2"
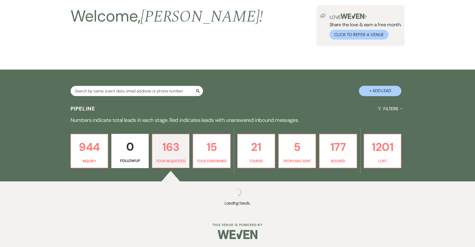
select select "2"
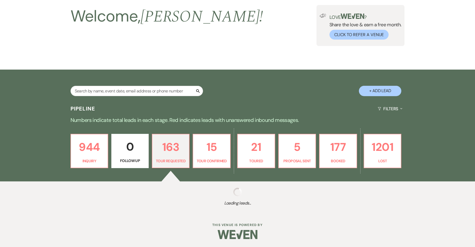
select select "2"
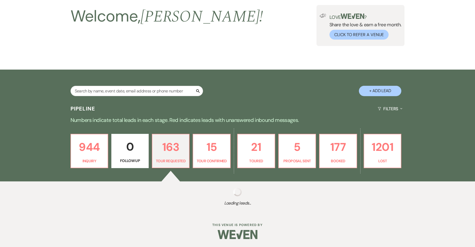
select select "2"
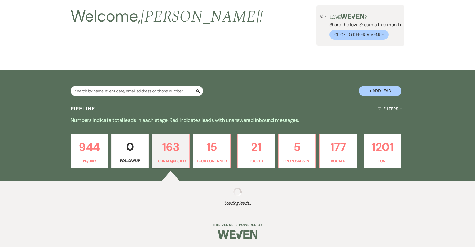
select select "2"
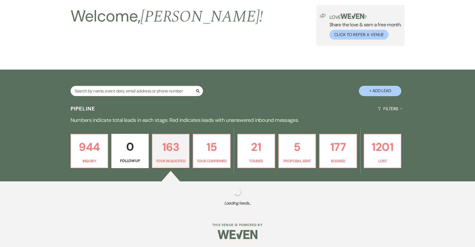
select select "2"
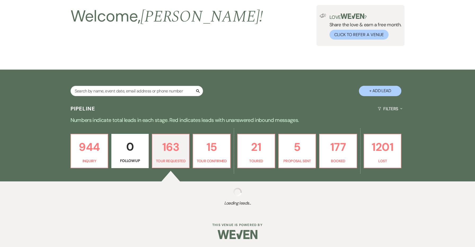
select select "2"
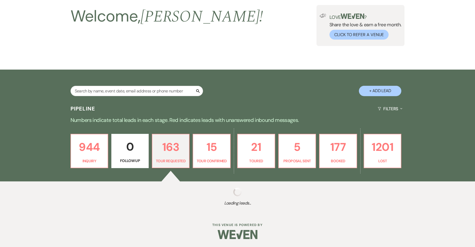
select select "2"
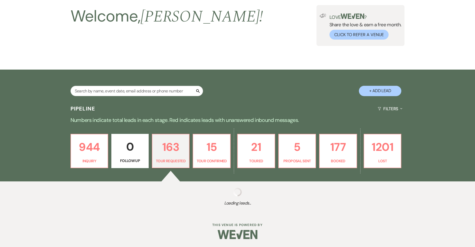
select select "2"
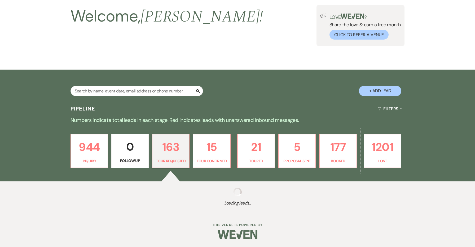
select select "2"
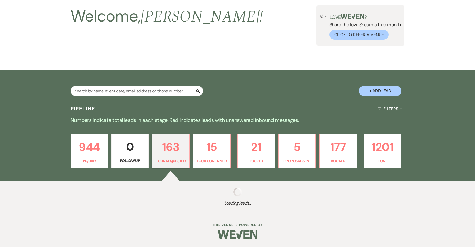
select select "2"
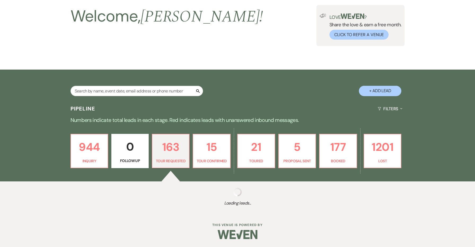
select select "2"
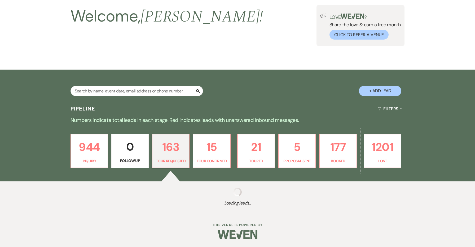
select select "2"
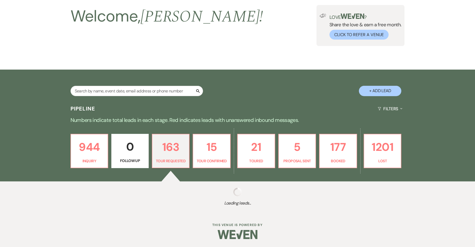
select select "2"
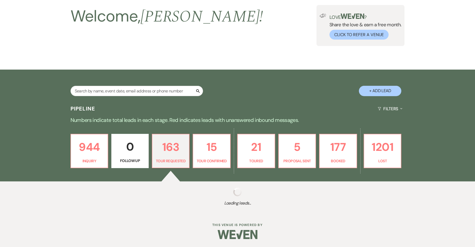
select select "2"
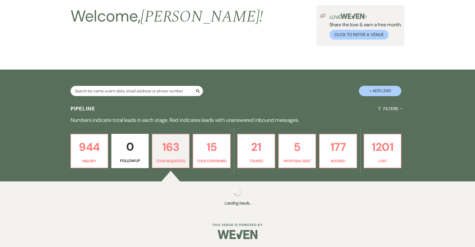
select select "2"
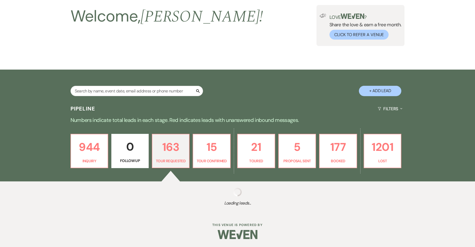
select select "2"
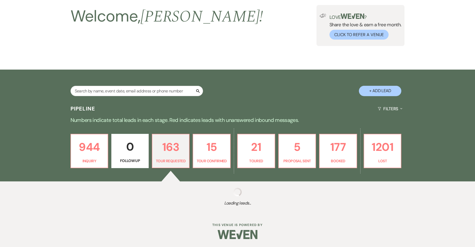
select select "2"
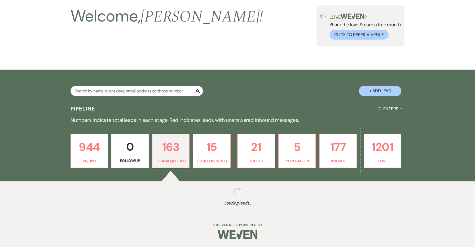
select select "2"
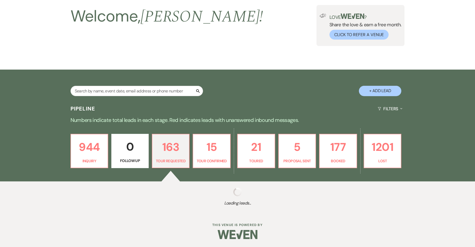
select select "2"
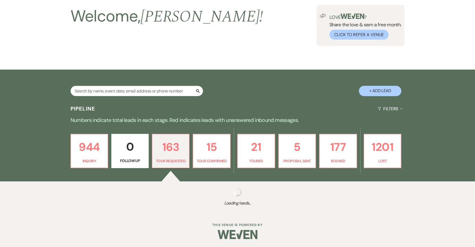
select select "2"
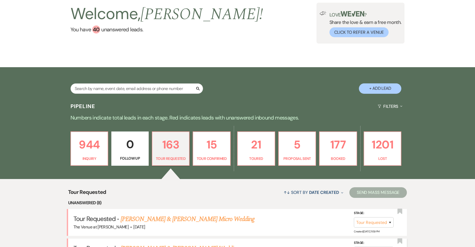
scroll to position [8, 0]
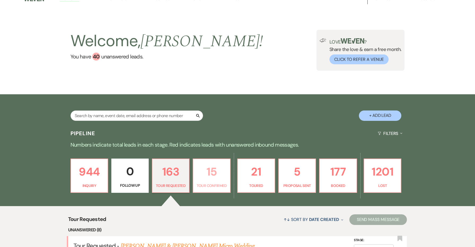
click at [211, 181] on link "15 Tour Confirmed" at bounding box center [212, 175] width 38 height 34
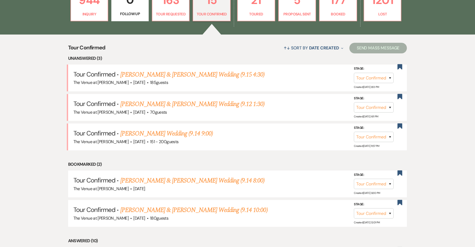
scroll to position [201, 0]
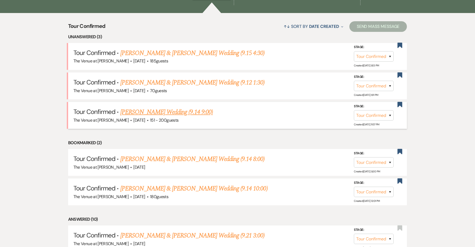
click at [192, 111] on link "[PERSON_NAME] Wedding (9.14 9:00)" at bounding box center [166, 112] width 93 height 10
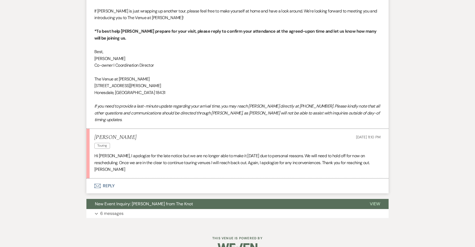
scroll to position [341, 0]
click at [102, 166] on p "[PERSON_NAME]" at bounding box center [237, 169] width 286 height 7
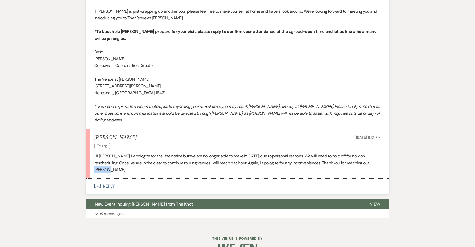
click at [106, 178] on button "Envelope Reply" at bounding box center [237, 185] width 302 height 15
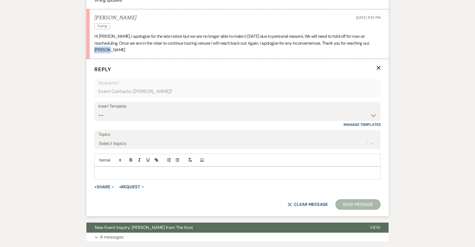
scroll to position [461, 0]
click at [110, 166] on div at bounding box center [238, 172] width 286 height 12
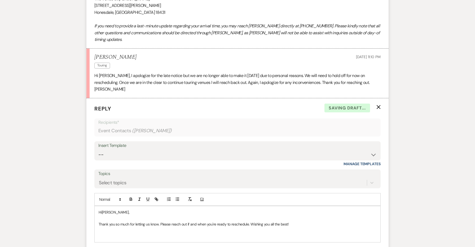
scroll to position [383, 0]
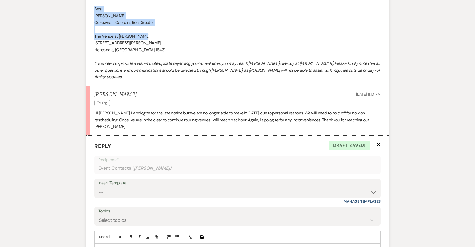
drag, startPoint x: 138, startPoint y: 29, endPoint x: 76, endPoint y: 5, distance: 67.2
click at [76, 5] on div "Messages Tasks Payments Rental Overview Documents Contacts Notes Event Messages…" at bounding box center [237, 50] width 475 height 600
copy div "Best, [PERSON_NAME] I Coordination Director The Venue at [PERSON_NAME]"
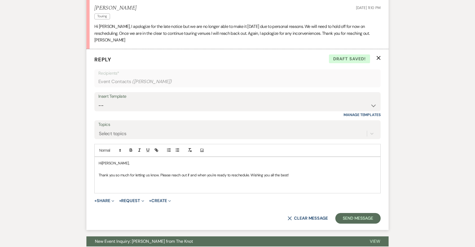
scroll to position [499, 0]
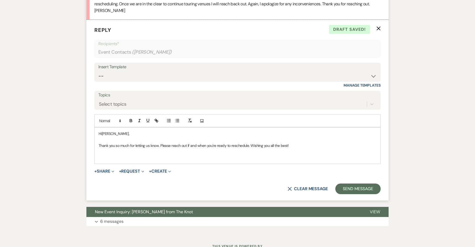
click at [115, 154] on p "﻿" at bounding box center [238, 157] width 278 height 6
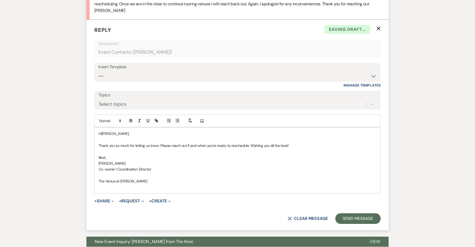
click at [97, 145] on div "Hi [PERSON_NAME], Thank you so much for letting us know. Please reach out if an…" at bounding box center [238, 160] width 286 height 66
click at [117, 172] on p at bounding box center [238, 175] width 278 height 6
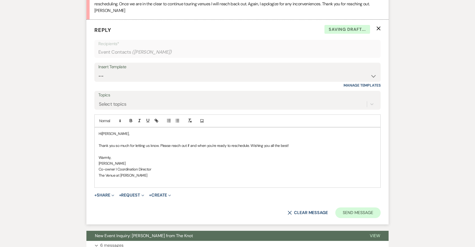
click at [369, 207] on button "Send Message" at bounding box center [357, 212] width 45 height 11
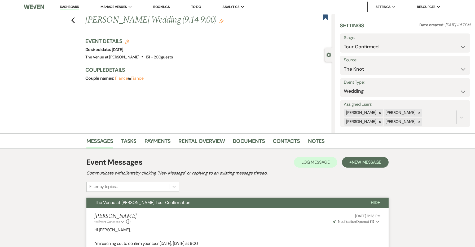
scroll to position [0, 0]
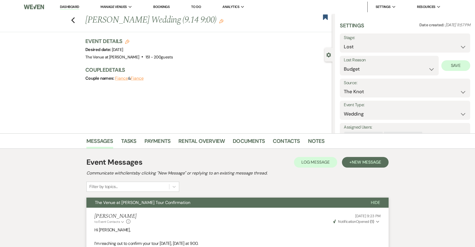
click at [448, 67] on button "Save" at bounding box center [456, 65] width 29 height 11
click at [325, 17] on use "button" at bounding box center [325, 16] width 5 height 5
click at [73, 19] on use "button" at bounding box center [72, 20] width 3 height 6
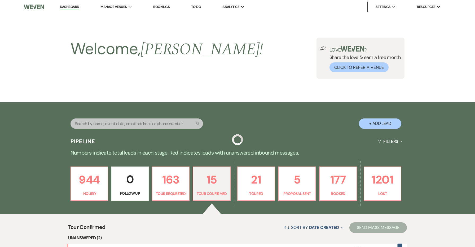
scroll to position [201, 0]
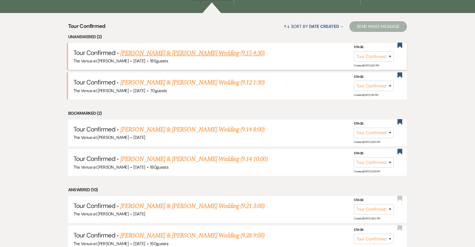
click at [134, 53] on link "[PERSON_NAME] & [PERSON_NAME] Wedding (9.15 4:30)" at bounding box center [192, 53] width 145 height 10
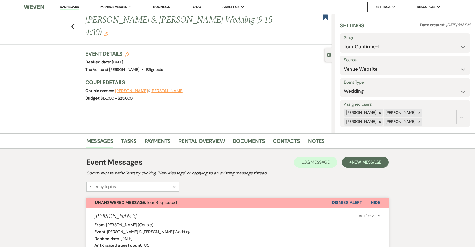
click at [353, 203] on button "Dismiss Alert" at bounding box center [347, 202] width 30 height 10
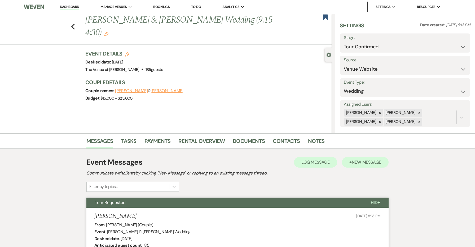
click at [357, 163] on span "New Message" at bounding box center [366, 162] width 29 height 6
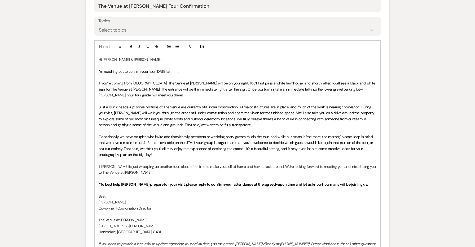
scroll to position [298, 0]
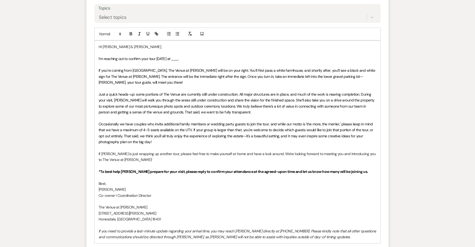
click at [163, 62] on p at bounding box center [238, 65] width 278 height 6
click at [162, 57] on span "I’m reaching out to confirm your tour [DATE] at ___." at bounding box center [139, 58] width 80 height 5
click at [190, 57] on span "I’m reaching out to confirm your tour [DATE], [DATE] at ___." at bounding box center [144, 58] width 91 height 5
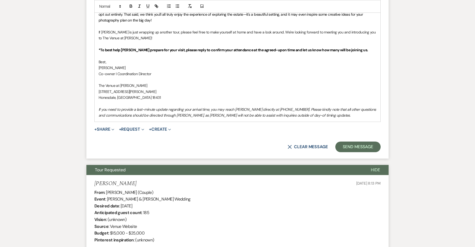
scroll to position [426, 0]
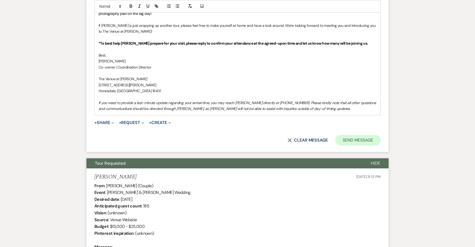
click at [347, 135] on button "Send Message" at bounding box center [357, 140] width 45 height 11
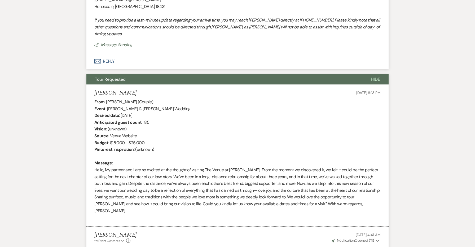
click at [331, 156] on div "From : [PERSON_NAME] (Couple) Event : [PERSON_NAME] & [PERSON_NAME] Wedding Des…" at bounding box center [237, 159] width 286 height 122
click at [315, 74] on button "Tour Requested" at bounding box center [224, 79] width 276 height 10
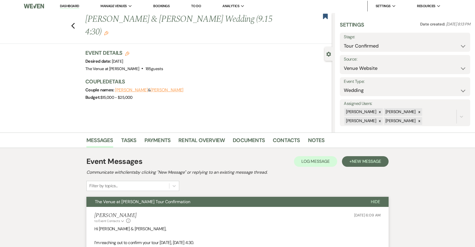
scroll to position [0, 0]
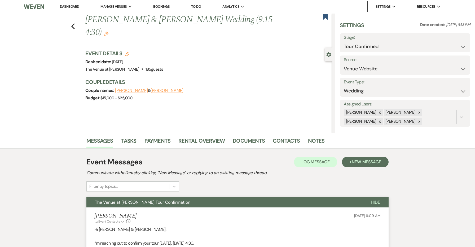
click at [331, 202] on button "The Venue at [PERSON_NAME] Tour Confirmation" at bounding box center [224, 202] width 276 height 10
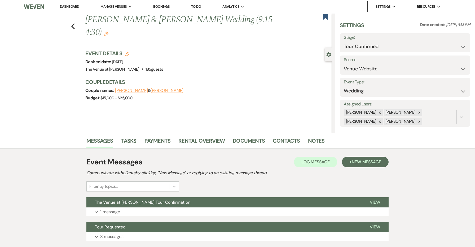
click at [70, 20] on div "Previous [PERSON_NAME] & [PERSON_NAME] Wedding (9.15 4:30) Edit Bookmark" at bounding box center [164, 29] width 335 height 31
click at [72, 23] on icon "Previous" at bounding box center [73, 26] width 4 height 6
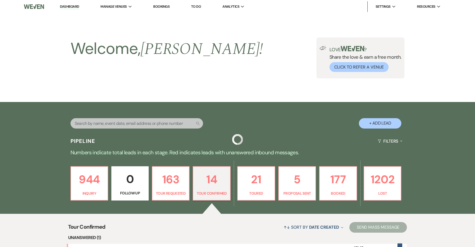
scroll to position [201, 0]
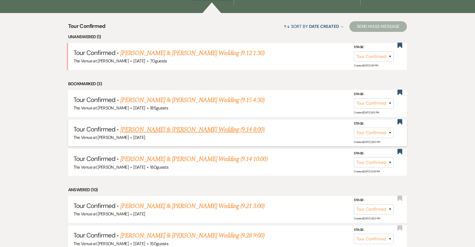
click at [214, 128] on link "[PERSON_NAME] & [PERSON_NAME] Wedding (9.14 8:00)" at bounding box center [192, 130] width 145 height 10
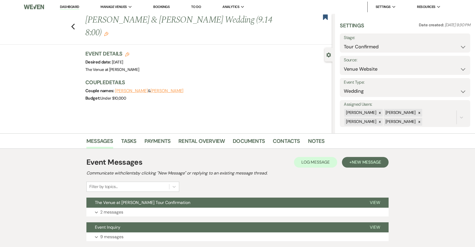
click at [108, 32] on icon "Edit" at bounding box center [106, 34] width 4 height 4
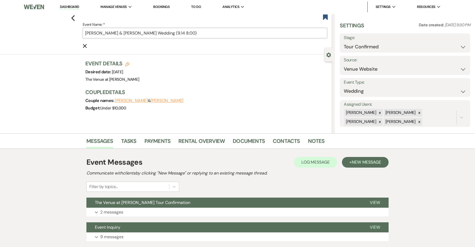
click at [245, 30] on input "[PERSON_NAME] & [PERSON_NAME] Wedding (9.14 8:00)" at bounding box center [205, 33] width 245 height 10
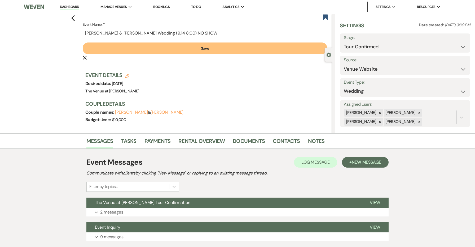
click at [267, 51] on button "Save" at bounding box center [205, 48] width 245 height 12
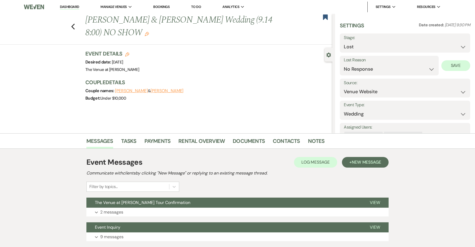
click at [453, 64] on button "Save" at bounding box center [456, 65] width 29 height 11
click at [324, 17] on use "button" at bounding box center [325, 16] width 5 height 5
click at [72, 28] on icon "Previous" at bounding box center [73, 26] width 4 height 6
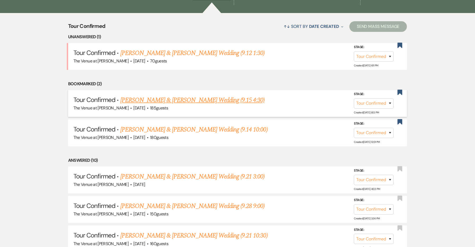
scroll to position [202, 0]
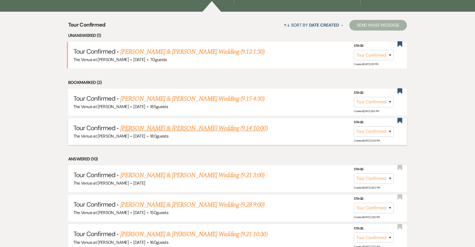
click at [202, 125] on link "[PERSON_NAME] & [PERSON_NAME] Wedding (9.14 10:00)" at bounding box center [193, 128] width 147 height 10
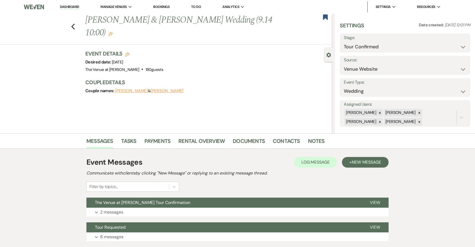
click at [113, 33] on use "button" at bounding box center [110, 34] width 4 height 4
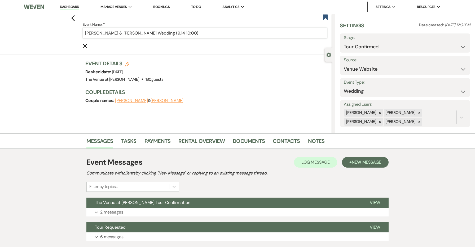
click at [206, 38] on input "[PERSON_NAME] & [PERSON_NAME] Wedding (9.14 10:00)" at bounding box center [205, 33] width 245 height 10
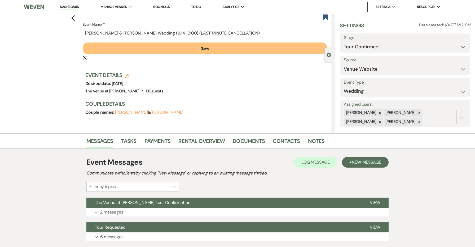
click at [239, 50] on button "Save" at bounding box center [205, 48] width 245 height 12
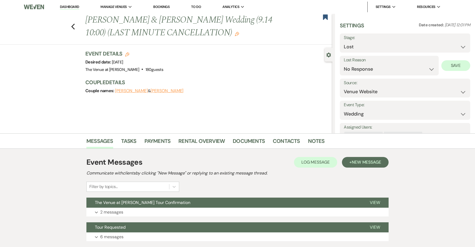
click at [456, 66] on button "Save" at bounding box center [456, 65] width 29 height 11
click at [325, 19] on icon "Bookmark" at bounding box center [326, 17] width 6 height 6
click at [75, 26] on icon "Previous" at bounding box center [73, 26] width 4 height 6
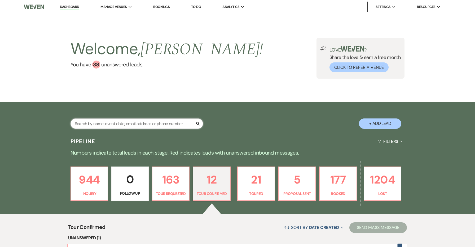
click at [136, 124] on input "text" at bounding box center [137, 123] width 133 height 10
paste input "[PERSON_NAME]"
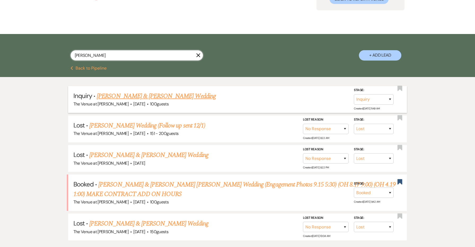
scroll to position [72, 0]
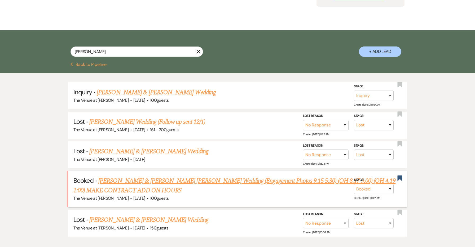
click at [156, 176] on link "[PERSON_NAME] & [PERSON_NAME] [PERSON_NAME] Wedding (Engagement Photos 9.15 5:3…" at bounding box center [234, 185] width 322 height 19
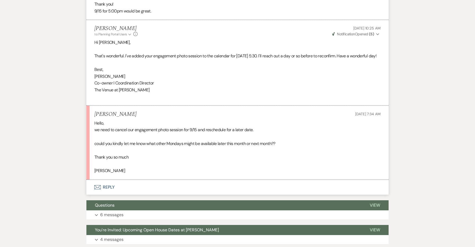
scroll to position [584, 0]
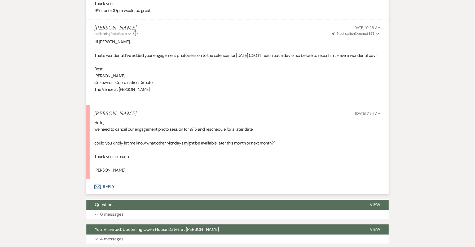
click at [101, 171] on p "[PERSON_NAME]" at bounding box center [237, 170] width 286 height 7
copy p "[PERSON_NAME]"
click at [110, 186] on button "Envelope Reply" at bounding box center [237, 186] width 302 height 15
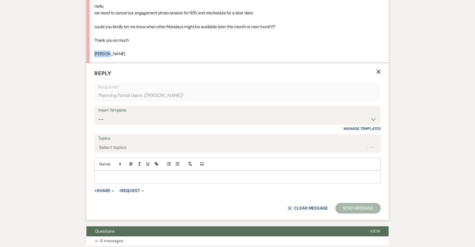
scroll to position [719, 0]
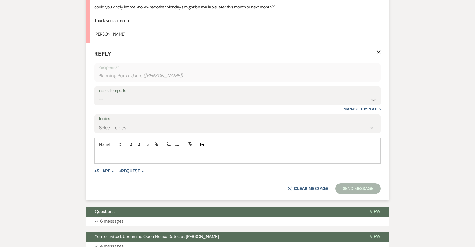
click at [105, 158] on p at bounding box center [238, 157] width 278 height 6
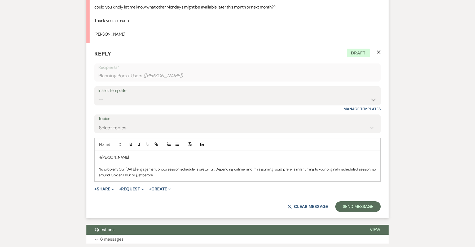
drag, startPoint x: 224, startPoint y: 179, endPoint x: 250, endPoint y: 169, distance: 27.7
click at [250, 169] on div "Hi [PERSON_NAME], No problem. Our [DATE] engagement photo session schedule is p…" at bounding box center [238, 166] width 286 height 30
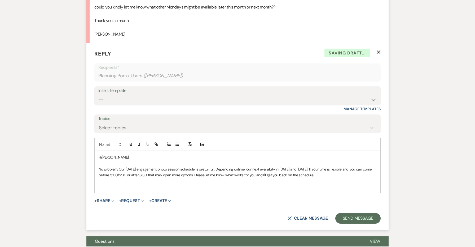
drag, startPoint x: 328, startPoint y: 176, endPoint x: 66, endPoint y: 171, distance: 261.5
copy p "No problem. Our [DATE] engagement photo session schedule is pretty full. Depend…"
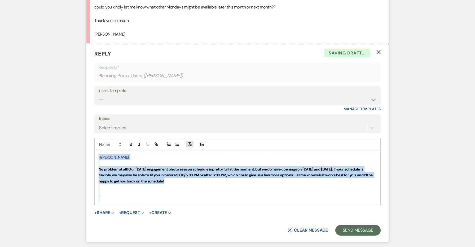
click at [189, 143] on icon "button" at bounding box center [189, 144] width 5 height 5
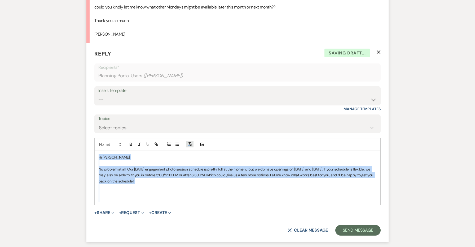
click at [189, 143] on icon "button" at bounding box center [189, 144] width 5 height 5
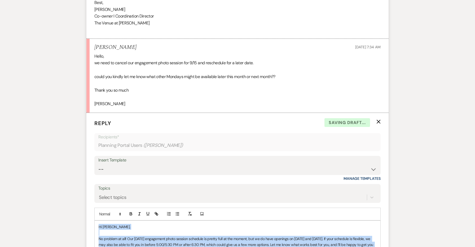
scroll to position [626, 0]
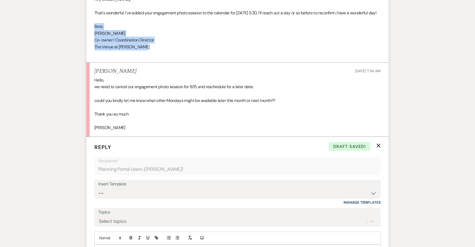
drag, startPoint x: 146, startPoint y: 49, endPoint x: 90, endPoint y: 28, distance: 59.3
click at [90, 28] on li "[PERSON_NAME] to: Planning Portal Users Expand Info [DATE] 10:25 AM Weven Check…" at bounding box center [237, 20] width 302 height 86
copy div "Best, [PERSON_NAME] I Coordination Director The Venue at [PERSON_NAME]"
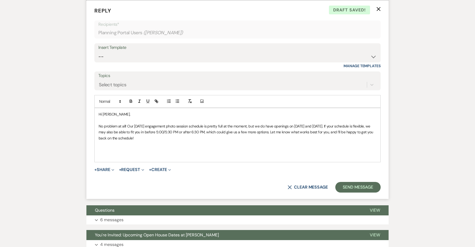
scroll to position [765, 0]
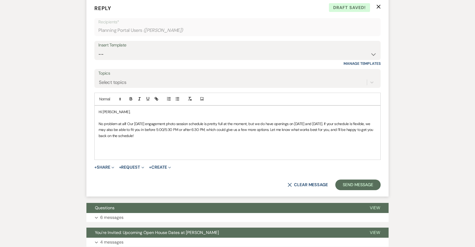
click at [120, 155] on p at bounding box center [238, 153] width 278 height 6
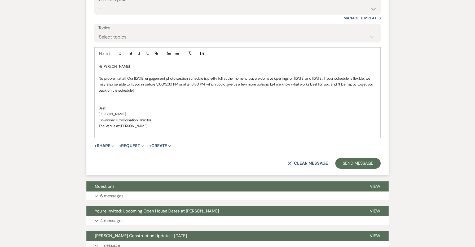
scroll to position [801, 0]
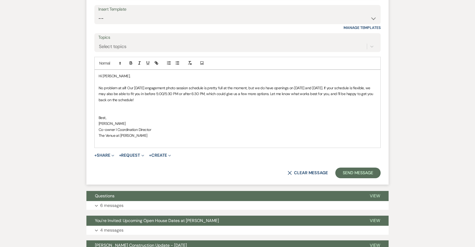
click at [152, 107] on p at bounding box center [238, 106] width 278 height 6
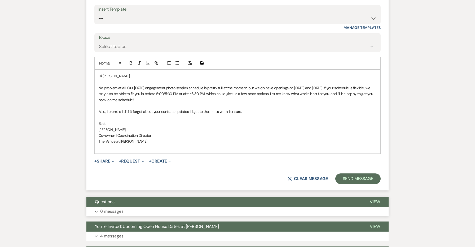
click at [139, 205] on button "Questions" at bounding box center [223, 202] width 275 height 10
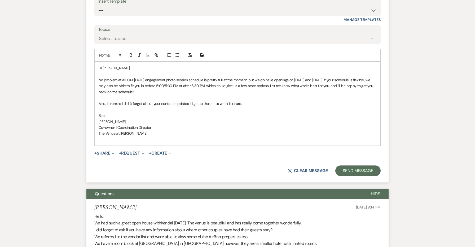
scroll to position [776, 0]
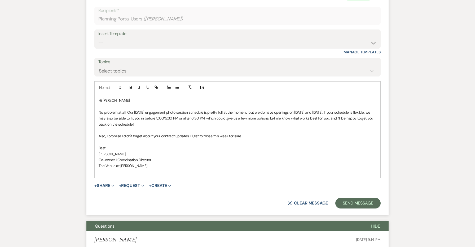
click at [137, 224] on button "Questions" at bounding box center [224, 226] width 276 height 10
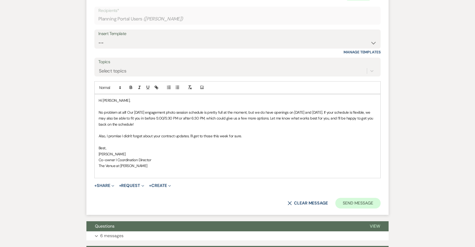
click at [358, 204] on button "Send Message" at bounding box center [357, 203] width 45 height 11
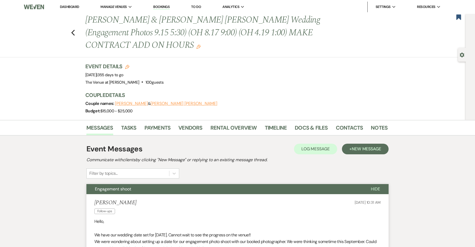
scroll to position [0, 0]
click at [248, 186] on button "Engagement shoot" at bounding box center [224, 189] width 276 height 10
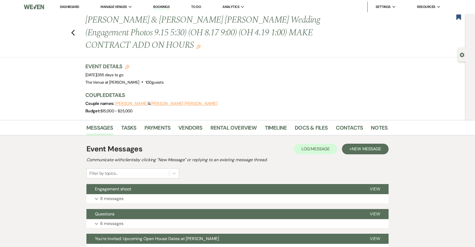
click at [75, 33] on div "Previous [PERSON_NAME] & [PERSON_NAME] [PERSON_NAME] Wedding (Engagement Photos…" at bounding box center [231, 35] width 469 height 43
click at [73, 33] on use "button" at bounding box center [72, 33] width 3 height 6
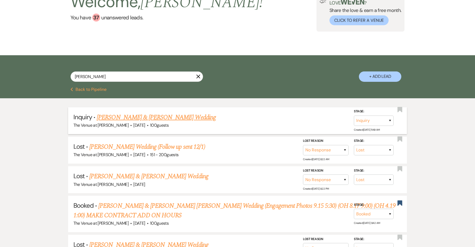
scroll to position [42, 0]
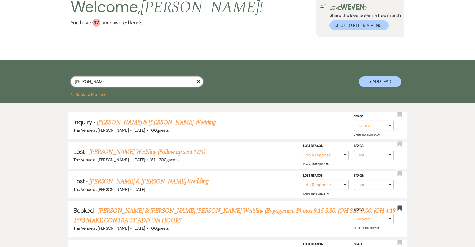
click at [198, 78] on input "[PERSON_NAME]" at bounding box center [137, 81] width 133 height 10
click at [198, 84] on input "[PERSON_NAME]" at bounding box center [137, 81] width 133 height 10
click at [199, 81] on icon "X" at bounding box center [198, 81] width 4 height 4
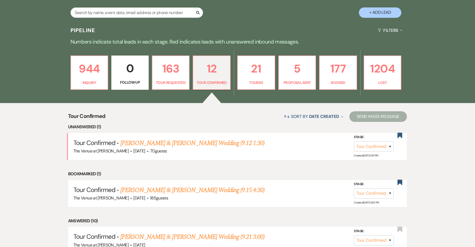
scroll to position [112, 0]
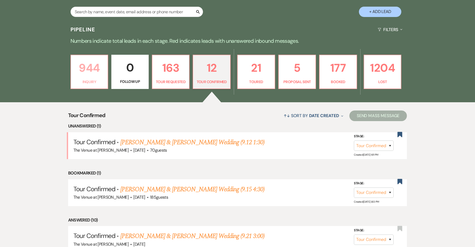
click at [99, 75] on p "944" at bounding box center [89, 68] width 30 height 18
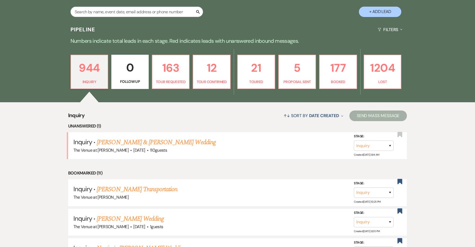
scroll to position [112, 0]
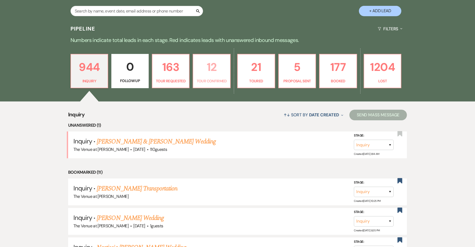
click at [200, 81] on p "Tour Confirmed" at bounding box center [212, 81] width 30 height 6
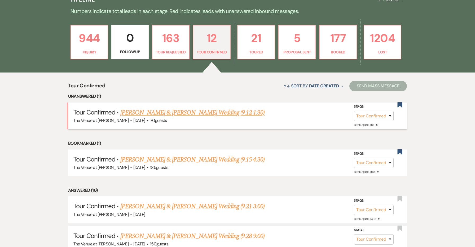
scroll to position [143, 0]
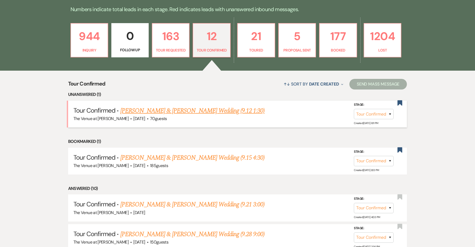
click at [228, 110] on link "[PERSON_NAME] & [PERSON_NAME] Wedding (9.12 1:30)" at bounding box center [192, 111] width 145 height 10
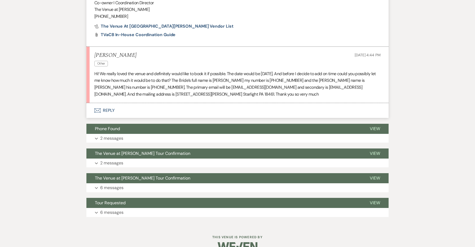
scroll to position [647, 0]
click at [110, 103] on button "Envelope Reply" at bounding box center [237, 110] width 302 height 15
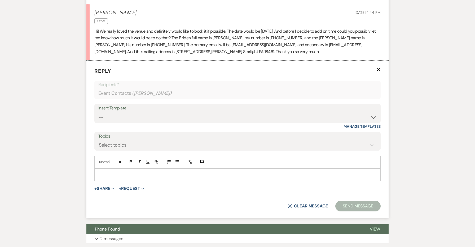
scroll to position [694, 0]
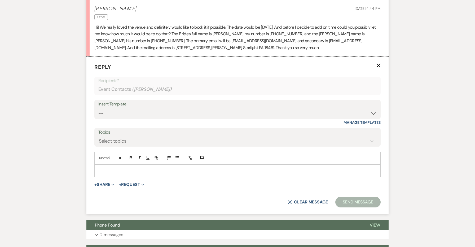
click at [115, 100] on div "Insert Template" at bounding box center [237, 104] width 278 height 8
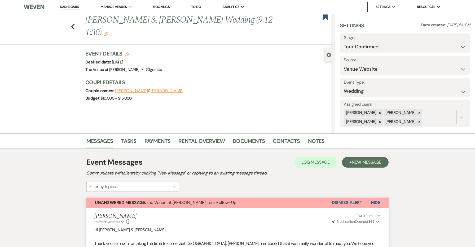
scroll to position [0, 0]
click at [450, 41] on button "Save" at bounding box center [457, 43] width 28 height 11
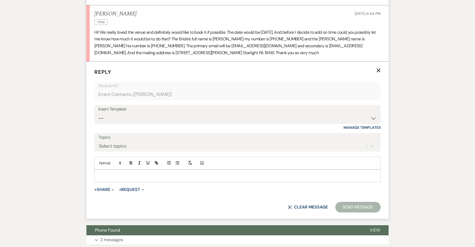
scroll to position [700, 0]
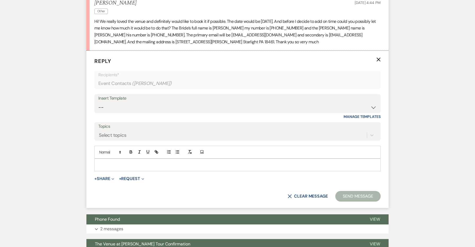
click at [169, 94] on div "Insert Template -- Weven Planning Portal Introduction: Booked Events (TVaCB) To…" at bounding box center [237, 103] width 286 height 19
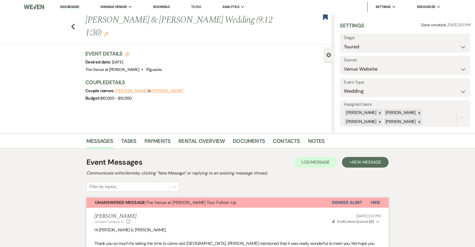
scroll to position [0, 0]
click at [73, 27] on icon "Previous" at bounding box center [73, 26] width 4 height 6
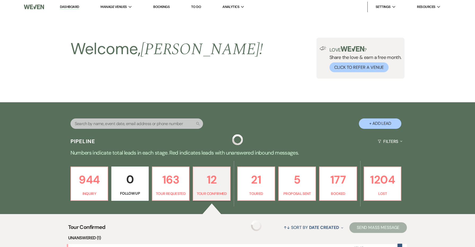
scroll to position [143, 0]
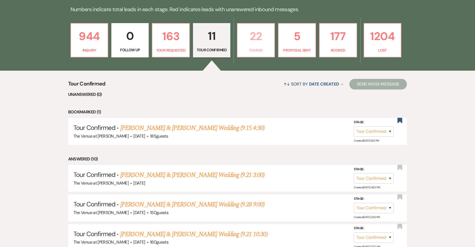
click at [249, 54] on link "22 Toured" at bounding box center [256, 40] width 38 height 34
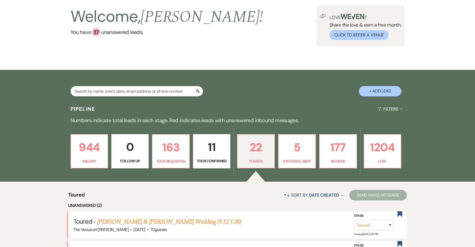
scroll to position [147, 0]
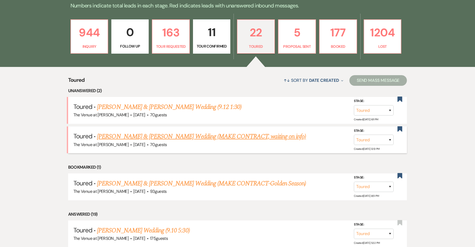
click at [221, 136] on link "[PERSON_NAME] & [PERSON_NAME] Wedding (MAKE CONTRACT, waiting on info)" at bounding box center [201, 137] width 209 height 10
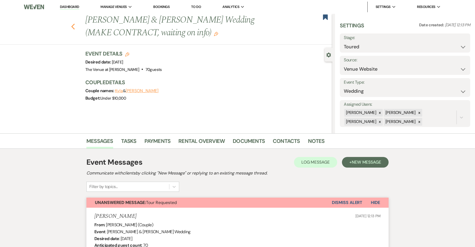
click at [72, 25] on icon "Previous" at bounding box center [73, 26] width 4 height 6
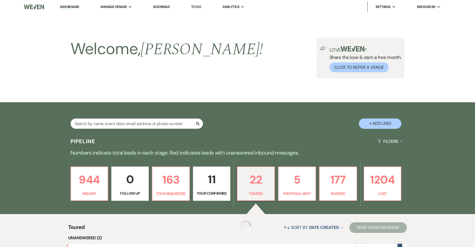
scroll to position [147, 0]
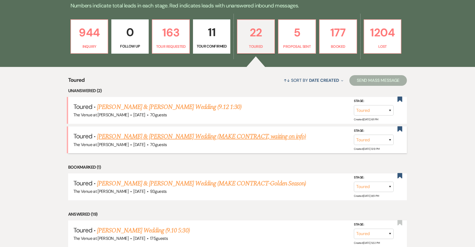
click at [161, 133] on link "[PERSON_NAME] & [PERSON_NAME] Wedding (MAKE CONTRACT, waiting on info)" at bounding box center [201, 137] width 209 height 10
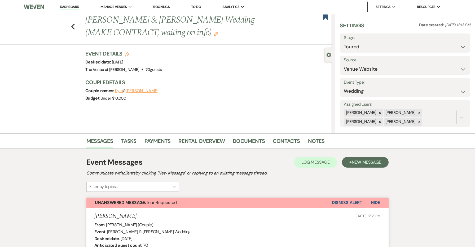
click at [127, 50] on h3 "Event Details Edit" at bounding box center [123, 53] width 77 height 7
click at [128, 55] on icon "Edit" at bounding box center [127, 54] width 4 height 4
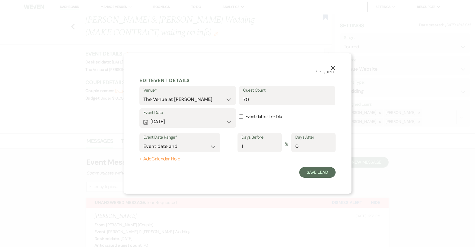
click at [335, 67] on use "button" at bounding box center [333, 68] width 4 height 4
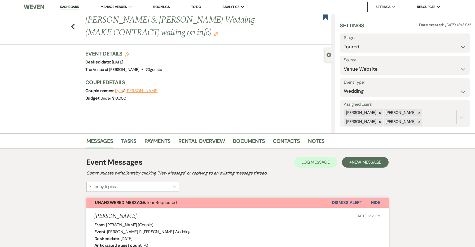
click at [127, 53] on icon "Edit" at bounding box center [127, 54] width 4 height 4
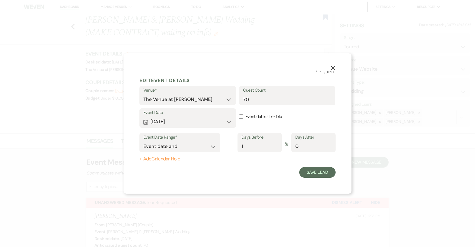
click at [186, 124] on button "Calendar [DATE] Expand" at bounding box center [187, 121] width 89 height 11
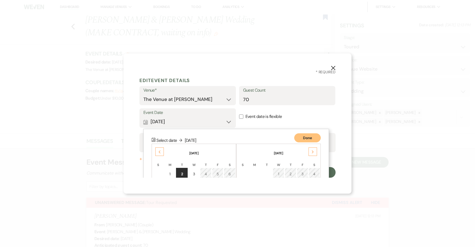
scroll to position [68, 0]
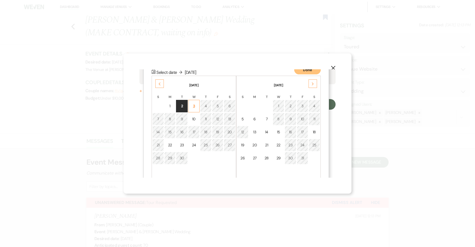
click at [192, 107] on div "3" at bounding box center [194, 106] width 5 height 6
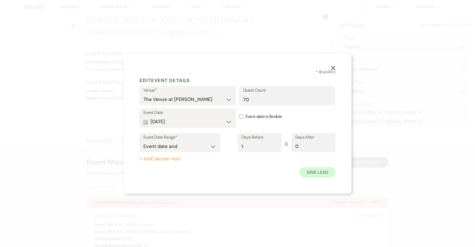
click at [321, 170] on button "Save Lead" at bounding box center [317, 172] width 36 height 11
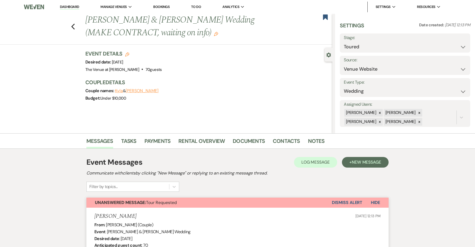
click at [214, 34] on use "button" at bounding box center [216, 34] width 4 height 4
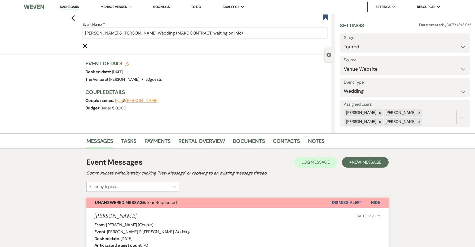
drag, startPoint x: 217, startPoint y: 33, endPoint x: 185, endPoint y: 33, distance: 31.3
click at [185, 33] on input "[PERSON_NAME] & [PERSON_NAME] Wedding (MAKE CONTRACT, waiting on info)" at bounding box center [205, 33] width 245 height 10
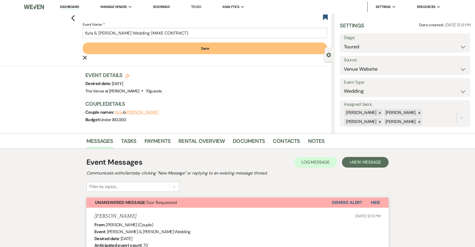
click at [202, 47] on button "Save" at bounding box center [205, 48] width 245 height 12
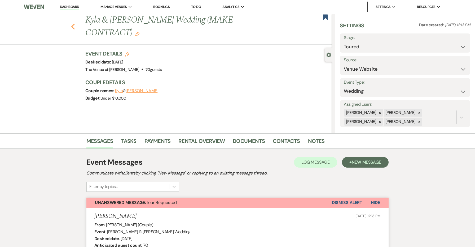
click at [72, 25] on icon "Previous" at bounding box center [73, 26] width 4 height 6
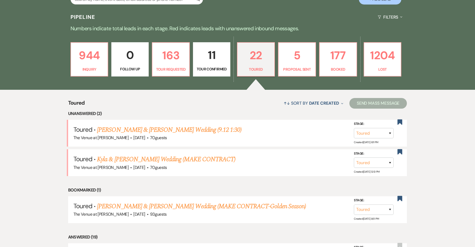
scroll to position [119, 0]
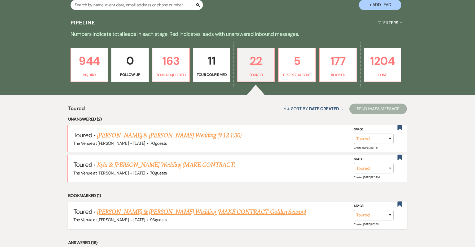
click at [208, 208] on link "[PERSON_NAME] & [PERSON_NAME] Wedding (MAKE CONTRACT-Golden Season)" at bounding box center [201, 212] width 209 height 10
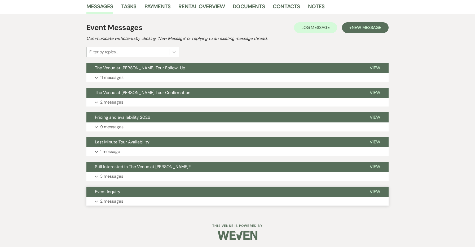
scroll to position [134, 0]
click at [177, 72] on button "The Venue at [PERSON_NAME] Tour Follow-Up" at bounding box center [223, 68] width 275 height 10
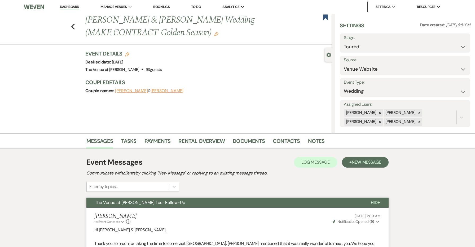
scroll to position [0, 0]
click at [191, 198] on button "The Venue at [PERSON_NAME] Tour Follow-Up" at bounding box center [224, 202] width 276 height 10
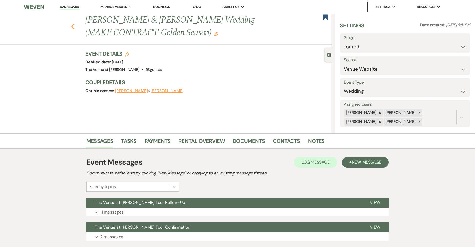
click at [73, 27] on use "button" at bounding box center [72, 27] width 3 height 6
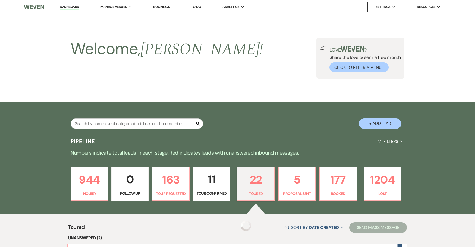
scroll to position [119, 0]
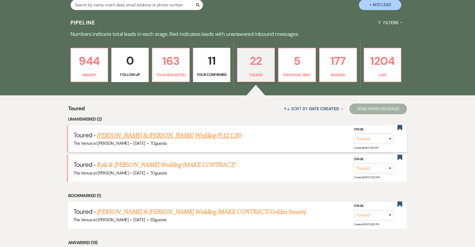
click at [159, 134] on link "[PERSON_NAME] & [PERSON_NAME] Wedding (9.12 1:30)" at bounding box center [169, 135] width 145 height 10
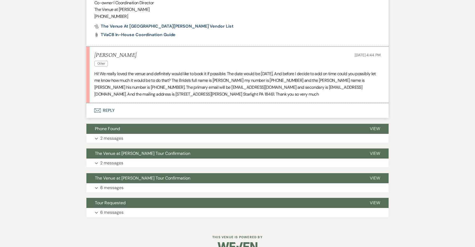
click at [107, 103] on button "Envelope Reply" at bounding box center [237, 110] width 302 height 15
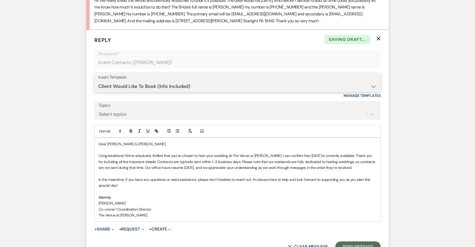
scroll to position [769, 0]
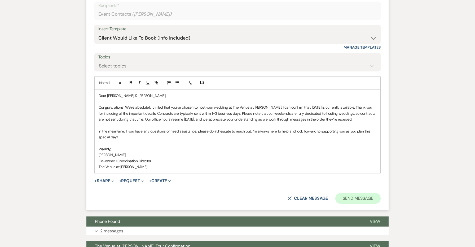
click at [373, 193] on button "Send Message" at bounding box center [357, 198] width 45 height 11
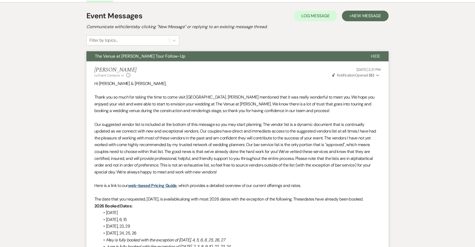
scroll to position [179, 0]
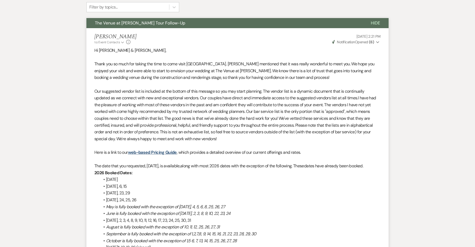
click at [175, 20] on span "The Venue at [PERSON_NAME] Tour Follow-Up" at bounding box center [140, 23] width 90 height 6
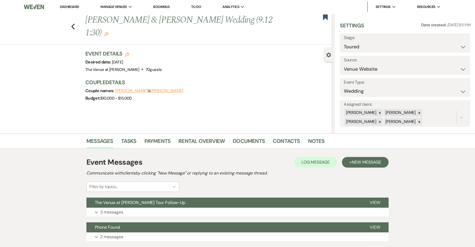
scroll to position [0, 0]
click at [73, 26] on use "button" at bounding box center [72, 27] width 3 height 6
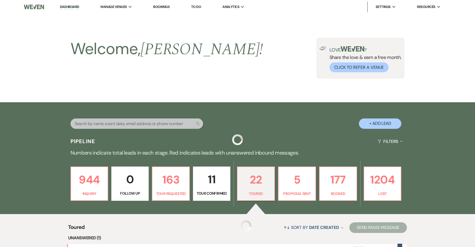
scroll to position [119, 0]
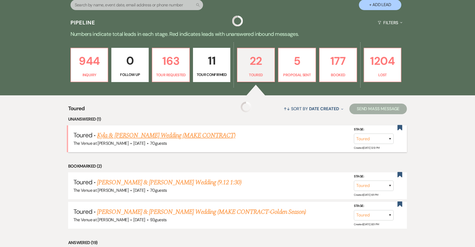
click at [204, 133] on link "Kyla & [PERSON_NAME] Wedding (MAKE CONTRACT)" at bounding box center [166, 135] width 138 height 10
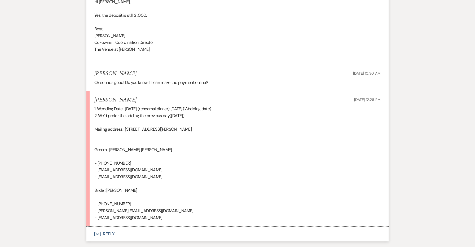
scroll to position [1825, 0]
click at [109, 226] on button "Envelope Reply" at bounding box center [237, 233] width 302 height 15
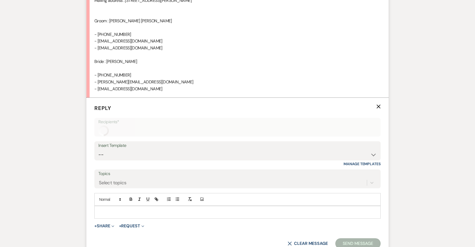
scroll to position [1970, 0]
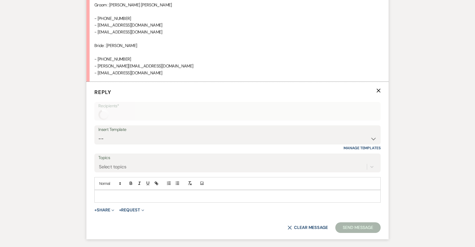
click at [134, 125] on div "Insert Template -- Weven Planning Portal Introduction: Booked Events (TVaCB) To…" at bounding box center [237, 137] width 286 height 25
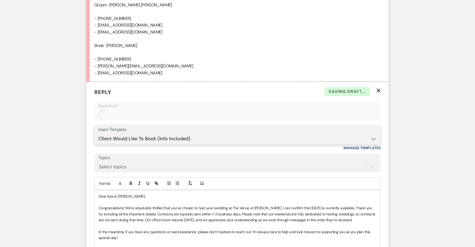
scroll to position [1991, 0]
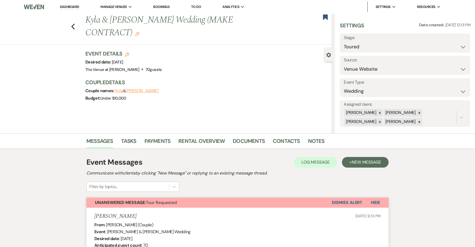
scroll to position [0, 0]
click at [73, 25] on use "button" at bounding box center [72, 27] width 3 height 6
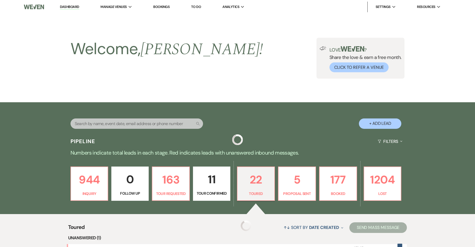
scroll to position [119, 0]
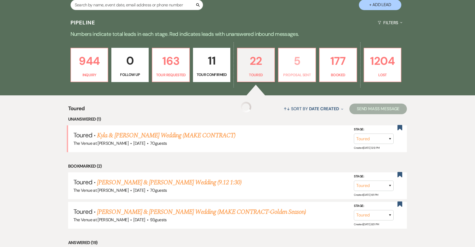
click at [289, 66] on p "5" at bounding box center [297, 61] width 30 height 18
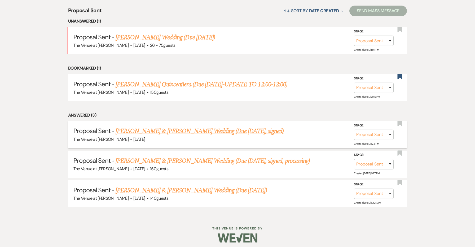
scroll to position [216, 0]
click at [204, 129] on link "[PERSON_NAME] & [PERSON_NAME] Wedding (Due [DATE], signed)" at bounding box center [200, 132] width 168 height 10
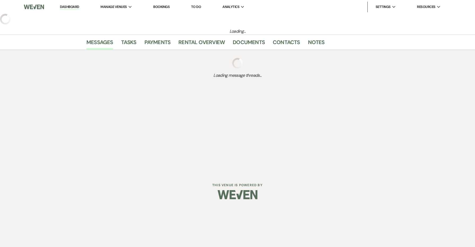
click at [181, 172] on div "Dashboard Manage Venues Expand The Venue at [PERSON_NAME] Bookings To Do Analyt…" at bounding box center [237, 86] width 475 height 173
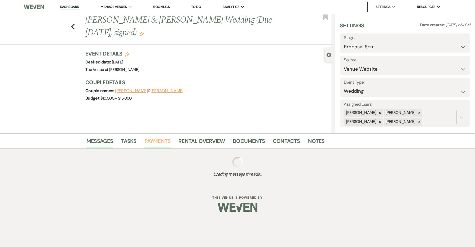
click at [163, 139] on link "Payments" at bounding box center [158, 143] width 26 height 12
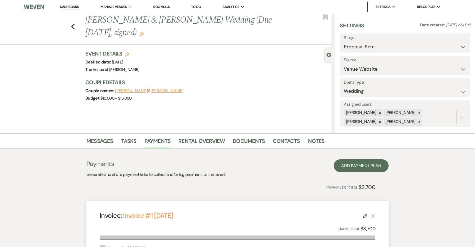
click at [139, 34] on icon "Edit" at bounding box center [141, 34] width 4 height 4
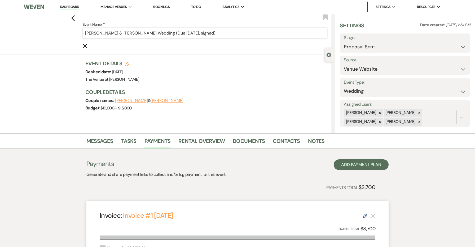
click at [207, 32] on input "[PERSON_NAME] & [PERSON_NAME] Wedding (Due [DATE], signed)" at bounding box center [205, 33] width 245 height 10
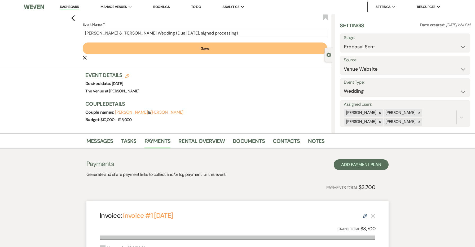
click at [219, 50] on button "Save" at bounding box center [205, 48] width 245 height 12
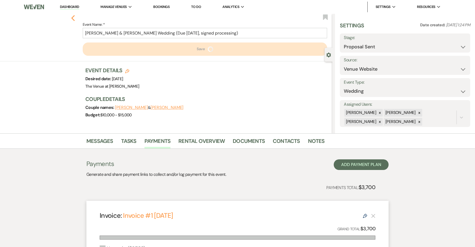
click at [74, 18] on icon "Previous" at bounding box center [73, 18] width 4 height 6
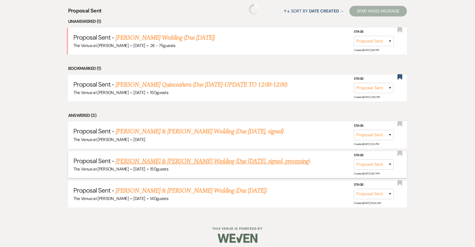
click at [194, 156] on link "[PERSON_NAME] & [PERSON_NAME] Wedding (Due [DATE], signed, processing)" at bounding box center [213, 161] width 195 height 10
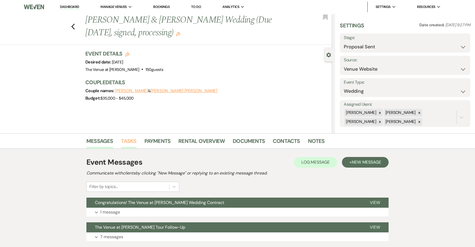
click at [136, 144] on link "Tasks" at bounding box center [128, 143] width 15 height 12
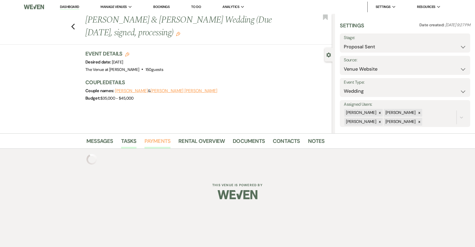
click at [159, 141] on link "Payments" at bounding box center [158, 143] width 26 height 12
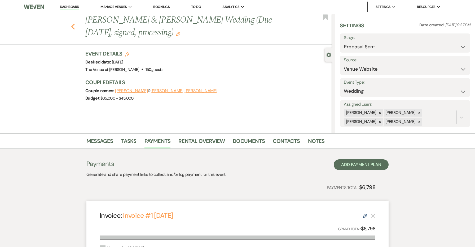
click at [73, 26] on use "button" at bounding box center [72, 27] width 3 height 6
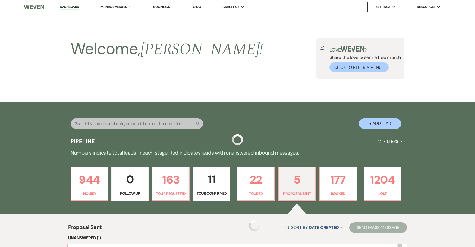
scroll to position [216, 0]
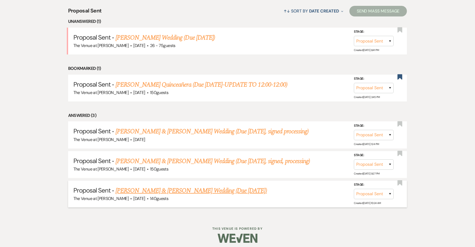
click at [148, 188] on link "[PERSON_NAME] & [PERSON_NAME] Wedding (Due [DATE])" at bounding box center [191, 191] width 151 height 10
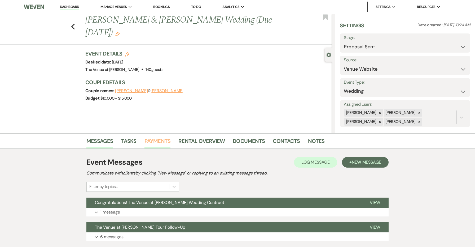
click at [152, 139] on link "Payments" at bounding box center [158, 143] width 26 height 12
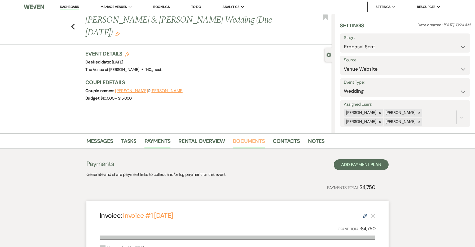
click at [251, 143] on link "Documents" at bounding box center [249, 143] width 32 height 12
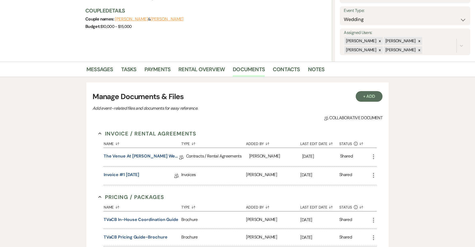
scroll to position [84, 0]
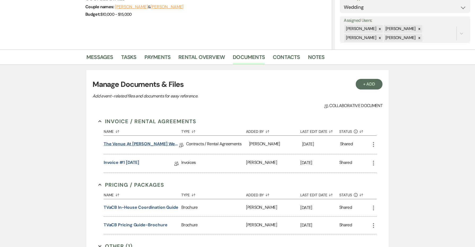
click at [150, 144] on link "The Venue at [PERSON_NAME] Wedding Contract ([DATE] [PERSON_NAME])" at bounding box center [142, 145] width 76 height 8
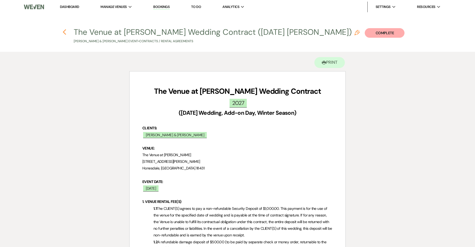
click at [65, 32] on icon "Previous" at bounding box center [65, 32] width 4 height 6
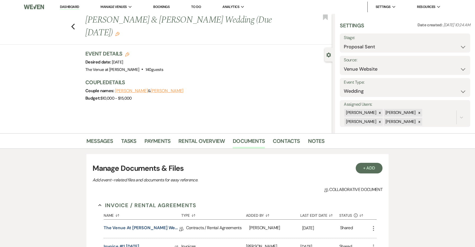
click at [120, 33] on icon "Edit" at bounding box center [117, 34] width 4 height 4
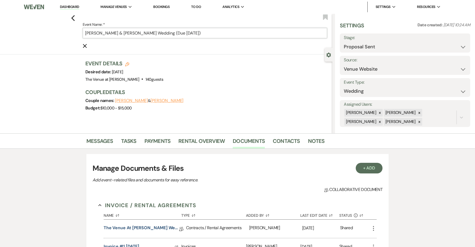
click at [214, 33] on input "[PERSON_NAME] & [PERSON_NAME] Wedding (Due [DATE])" at bounding box center [205, 33] width 245 height 10
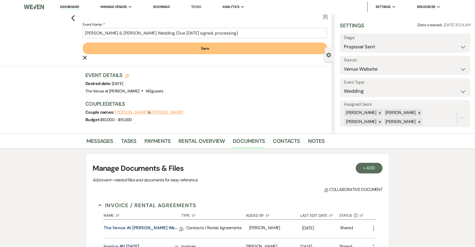
click at [223, 46] on button "Save" at bounding box center [205, 48] width 245 height 12
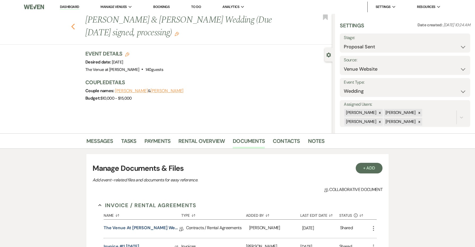
click at [71, 23] on icon "Previous" at bounding box center [73, 26] width 4 height 6
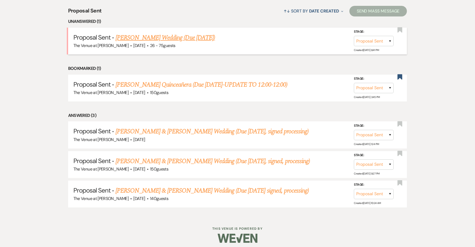
click at [74, 28] on li "Proposal Sent · [PERSON_NAME][GEOGRAPHIC_DATA] (Due [DATE]) The Venue at [PERSO…" at bounding box center [237, 41] width 339 height 27
click at [142, 34] on link "[PERSON_NAME] Wedding (Due [DATE])" at bounding box center [165, 38] width 99 height 10
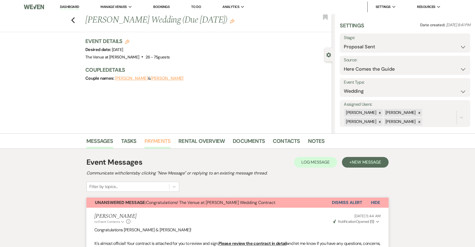
click at [158, 143] on link "Payments" at bounding box center [158, 143] width 26 height 12
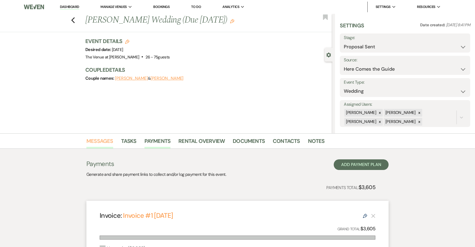
click at [107, 141] on link "Messages" at bounding box center [99, 143] width 27 height 12
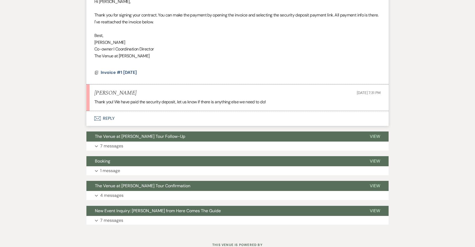
click at [111, 111] on button "Envelope Reply" at bounding box center [237, 118] width 302 height 15
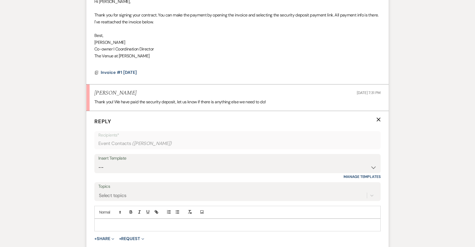
scroll to position [826, 0]
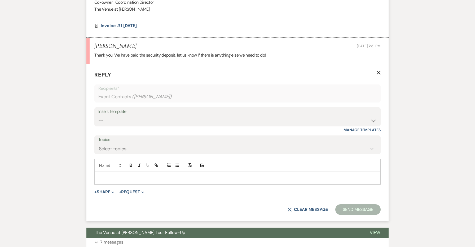
click at [114, 108] on div "Insert Template" at bounding box center [237, 112] width 278 height 8
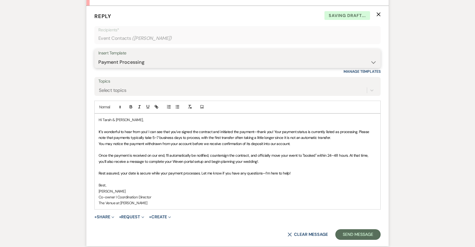
scroll to position [902, 0]
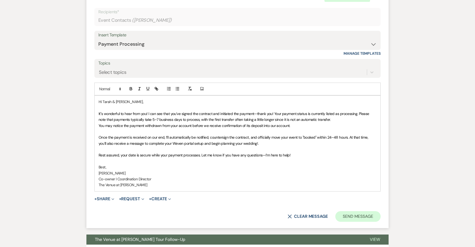
click at [342, 211] on button "Send Message" at bounding box center [357, 216] width 45 height 11
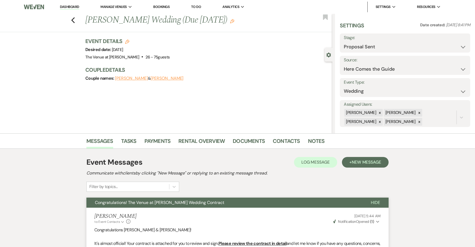
scroll to position [0, 0]
click at [75, 19] on div "Previous [PERSON_NAME] Wedding (Due [DATE]) Edit Bookmark" at bounding box center [164, 23] width 335 height 18
click at [73, 19] on use "button" at bounding box center [72, 20] width 3 height 6
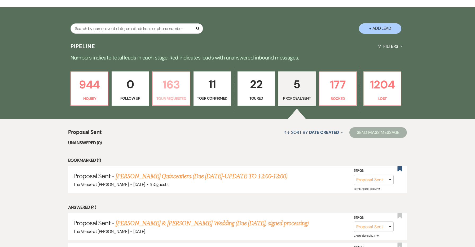
scroll to position [95, 0]
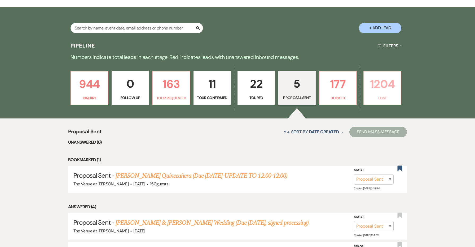
click at [380, 95] on p "Lost" at bounding box center [382, 98] width 30 height 6
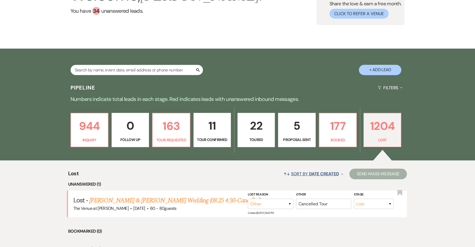
scroll to position [104, 0]
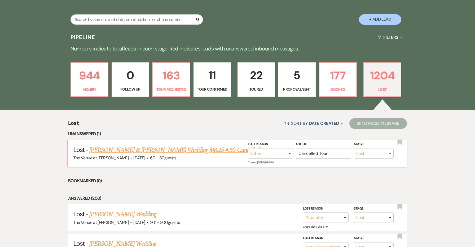
click at [206, 149] on link "[PERSON_NAME] & [PERSON_NAME] Wedding (08.25 4:30-Cancelled)" at bounding box center [175, 150] width 172 height 10
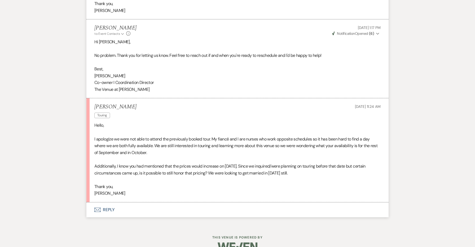
scroll to position [994, 0]
click at [100, 190] on p "[PERSON_NAME]" at bounding box center [237, 193] width 286 height 7
copy p "[PERSON_NAME]"
click at [110, 202] on button "Envelope Reply" at bounding box center [237, 209] width 302 height 15
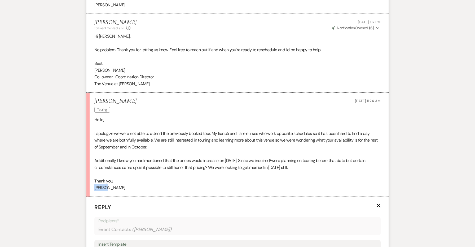
scroll to position [1139, 0]
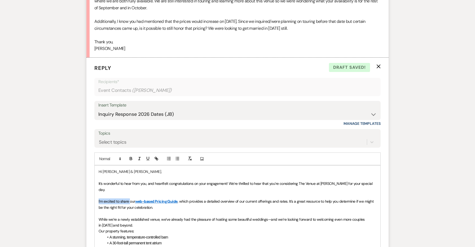
drag, startPoint x: 130, startPoint y: 182, endPoint x: 85, endPoint y: 181, distance: 44.6
drag, startPoint x: 143, startPoint y: 188, endPoint x: 129, endPoint y: 187, distance: 13.3
click at [129, 198] on p "I'm excited to share our web-based Pricing Guide , which provides a detailed ov…" at bounding box center [238, 204] width 278 height 12
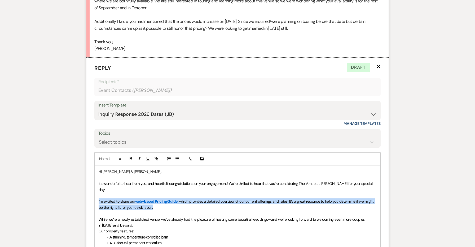
drag, startPoint x: 163, startPoint y: 188, endPoint x: 82, endPoint y: 182, distance: 81.3
copy p "I'm excited to share our web-based Pricing Guide , which provides a detailed ov…"
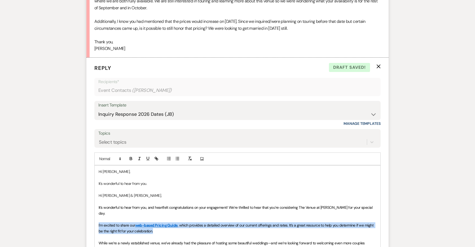
drag, startPoint x: 155, startPoint y: 212, endPoint x: 86, endPoint y: 206, distance: 68.7
copy p "I'm excited to share our web-based Pricing Guide , which provides a detailed ov…"
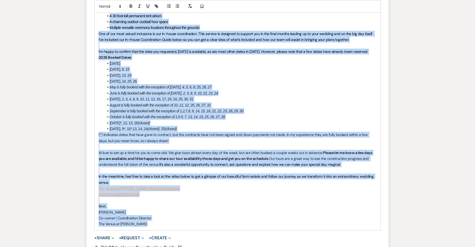
scroll to position [1442, 0]
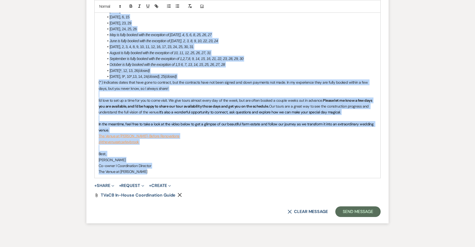
drag, startPoint x: 102, startPoint y: 183, endPoint x: 156, endPoint y: 242, distance: 80.2
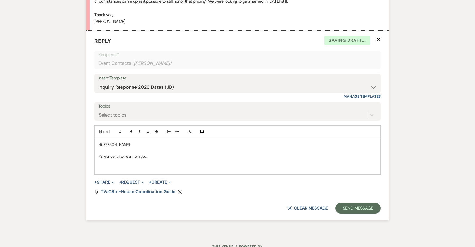
scroll to position [1159, 0]
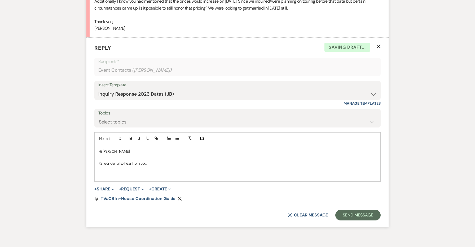
click at [152, 154] on p at bounding box center [238, 157] width 278 height 6
click at [152, 160] on p "It's wonderful to hear from you." at bounding box center [238, 163] width 278 height 6
click at [152, 160] on p "It's wonderful to hear from you. DOn't worry about needing to reschedule. We un…" at bounding box center [238, 163] width 278 height 6
click at [270, 154] on p at bounding box center [238, 157] width 278 height 6
click at [267, 160] on p "It's wonderful to hear from you. Don't worry about needing to reschedule. We un…" at bounding box center [238, 163] width 278 height 6
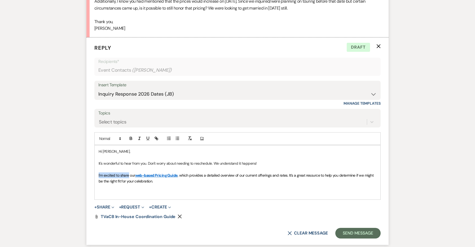
drag, startPoint x: 129, startPoint y: 162, endPoint x: 88, endPoint y: 162, distance: 41.1
click at [88, 162] on form "Reply X Draft Recipients* Event Contacts ( [PERSON_NAME] ) Insert Template -- W…" at bounding box center [237, 140] width 302 height 207
click at [352, 173] on span ", which provides a detailed overview of our current offerings and rates. It’s a…" at bounding box center [237, 178] width 276 height 11
click at [309, 160] on p "It's wonderful to hear from you. Don't worry about needing to reschedule. We un…" at bounding box center [238, 163] width 278 height 6
click at [222, 172] on p "Here our web-based Pricing Guide , which provides a detailed overview of our cu…" at bounding box center [238, 178] width 278 height 12
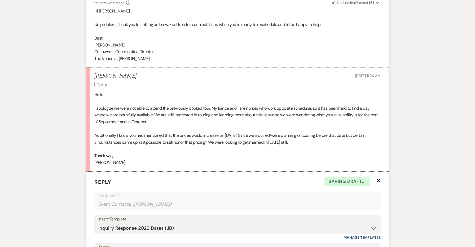
scroll to position [1020, 0]
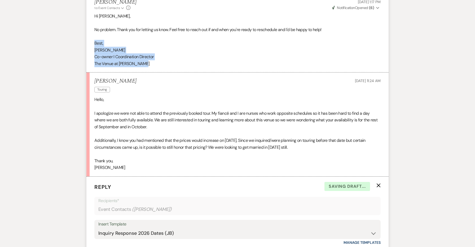
drag, startPoint x: 146, startPoint y: 57, endPoint x: 78, endPoint y: 33, distance: 72.3
copy div "Best, [PERSON_NAME] I Coordination Director The Venue at [PERSON_NAME]"
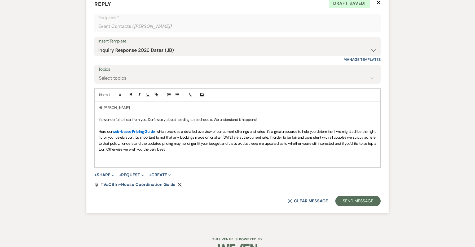
scroll to position [1203, 0]
click at [132, 158] on p at bounding box center [238, 161] width 278 height 6
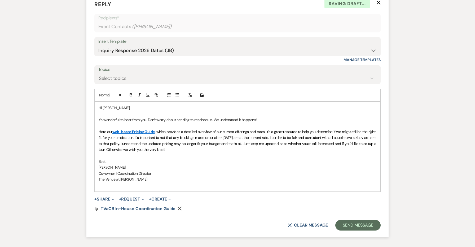
click at [177, 136] on span ", which provides a detailed overview of our current offerings and rates. It’s a…" at bounding box center [238, 140] width 279 height 23
drag, startPoint x: 223, startPoint y: 134, endPoint x: 85, endPoint y: 103, distance: 141.3
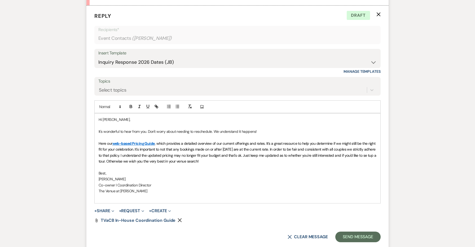
click at [231, 147] on p "Here our web-based Pricing Guide , which provides a detailed overview of our cu…" at bounding box center [238, 152] width 278 height 24
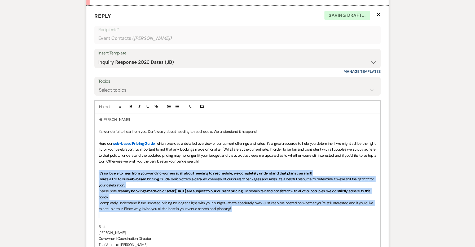
drag, startPoint x: 234, startPoint y: 198, endPoint x: 84, endPoint y: 156, distance: 155.7
click at [191, 107] on line "button" at bounding box center [190, 107] width 1 height 1
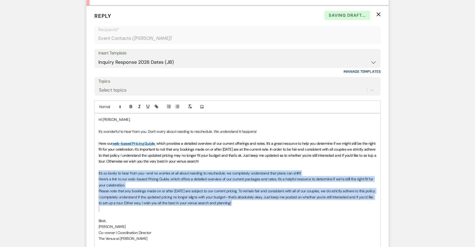
drag, startPoint x: 157, startPoint y: 131, endPoint x: 113, endPoint y: 128, distance: 43.6
click at [113, 140] on p "Here our web-based Pricing Guide , which provides a detailed overview of our cu…" at bounding box center [238, 152] width 278 height 24
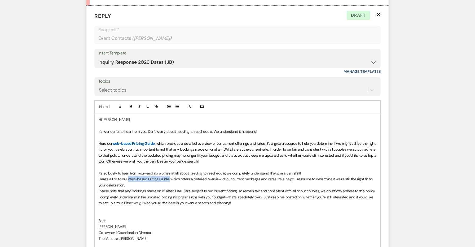
drag, startPoint x: 169, startPoint y: 164, endPoint x: 128, endPoint y: 165, distance: 41.1
click at [128, 176] on p "Here’s a link to our web-based Pricing Guide, which offers a detailed overview …" at bounding box center [238, 182] width 278 height 12
drag, startPoint x: 228, startPoint y: 147, endPoint x: 89, endPoint y: 113, distance: 143.4
click at [89, 113] on form "Reply X Draft saved! Recipients* Event Contacts ( [PERSON_NAME] ) Insert Templa…" at bounding box center [237, 151] width 302 height 290
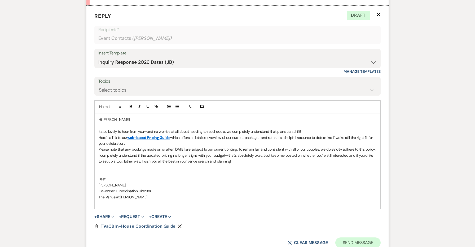
click at [352, 237] on button "Send Message" at bounding box center [357, 242] width 45 height 11
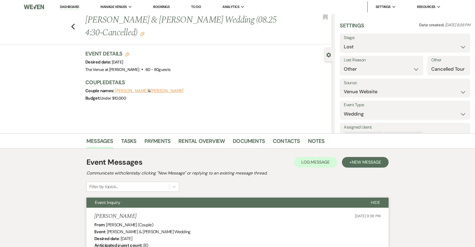
scroll to position [0, 0]
click at [140, 32] on use "button" at bounding box center [142, 34] width 4 height 4
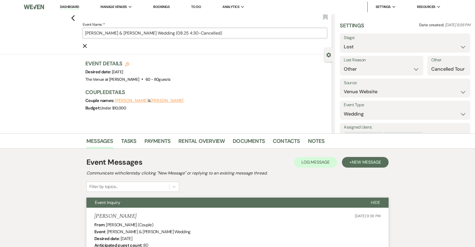
click at [221, 34] on input "[PERSON_NAME] & [PERSON_NAME] Wedding (08.25 4:30-Cancelled)" at bounding box center [205, 33] width 245 height 10
click at [219, 36] on input "[PERSON_NAME] & [PERSON_NAME] Wedding (08.25 4:30-Cancelled)" at bounding box center [205, 33] width 245 height 10
click at [220, 33] on input "[PERSON_NAME] & [PERSON_NAME] Wedding (08.25 4:30-Cancelled)" at bounding box center [205, 33] width 245 height 10
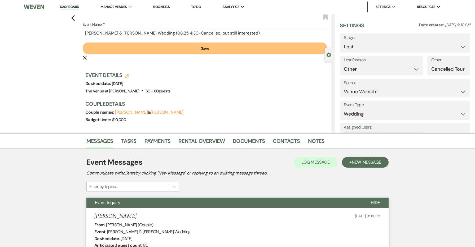
click at [222, 50] on button "Save" at bounding box center [205, 48] width 245 height 12
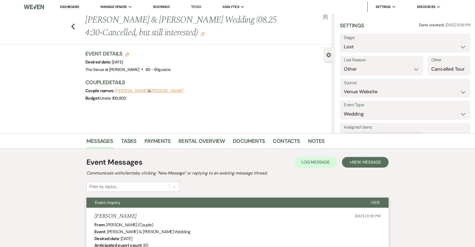
click at [79, 4] on li "Dashboard" at bounding box center [69, 7] width 24 height 11
click at [76, 5] on link "Dashboard" at bounding box center [69, 7] width 19 height 5
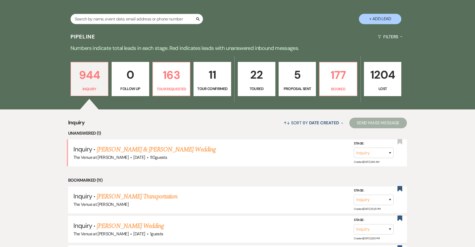
scroll to position [105, 0]
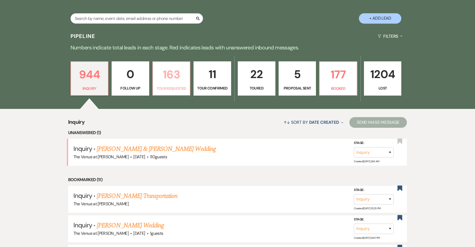
click at [183, 74] on p "163" at bounding box center [171, 75] width 31 height 18
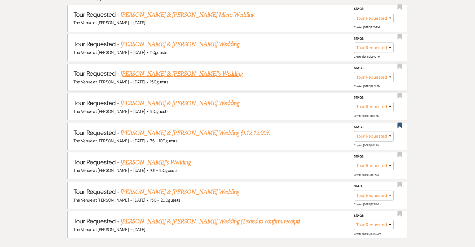
scroll to position [239, 0]
click at [203, 128] on link "[PERSON_NAME] & [PERSON_NAME] Wedding (9.12 12:00?)" at bounding box center [196, 133] width 150 height 10
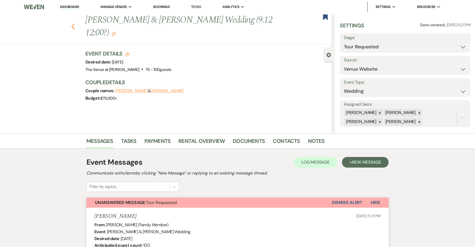
click at [73, 23] on icon "Previous" at bounding box center [73, 26] width 4 height 6
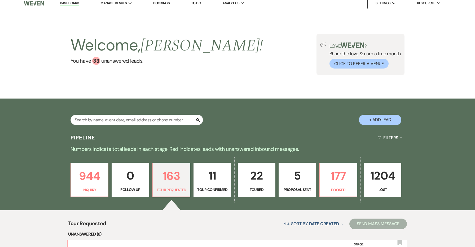
scroll to position [4, 0]
click at [334, 179] on p "177" at bounding box center [338, 176] width 31 height 18
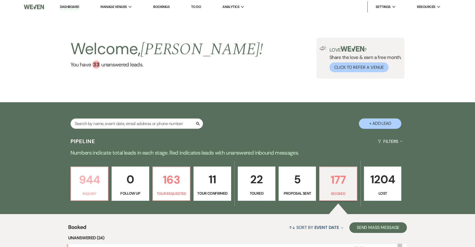
click at [82, 181] on p "944" at bounding box center [89, 180] width 31 height 18
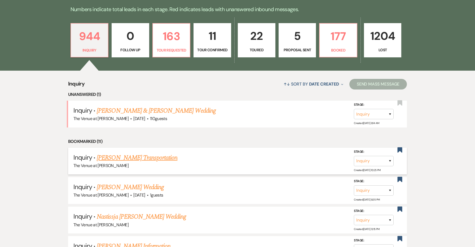
scroll to position [143, 0]
click at [159, 50] on p "Tour Requested" at bounding box center [171, 50] width 31 height 6
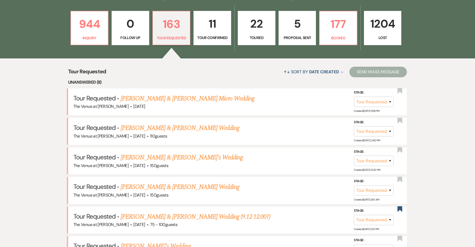
scroll to position [154, 0]
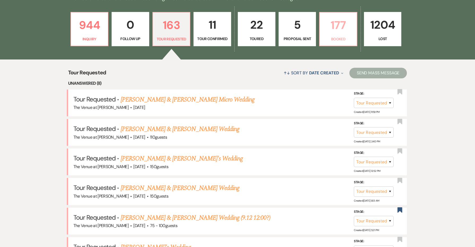
click at [342, 20] on p "177" at bounding box center [338, 25] width 31 height 18
